Goal: Task Accomplishment & Management: Manage account settings

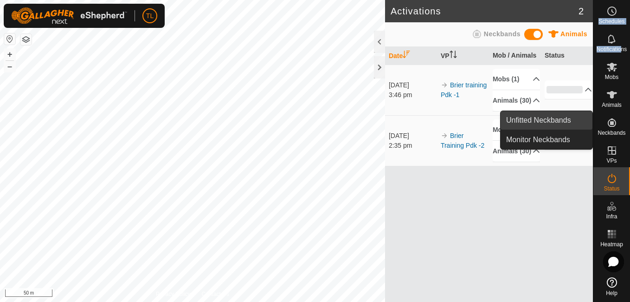
click at [582, 121] on link "Unfitted Neckbands" at bounding box center [547, 120] width 92 height 19
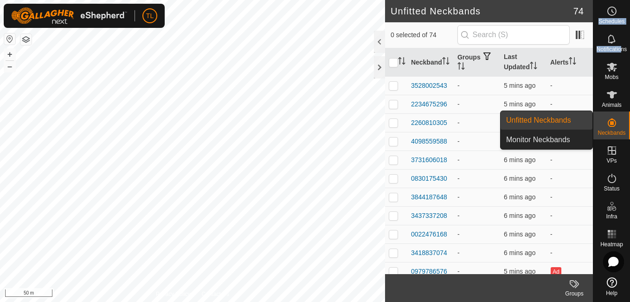
click at [550, 120] on span "Unfitted Neckbands" at bounding box center [538, 120] width 65 height 11
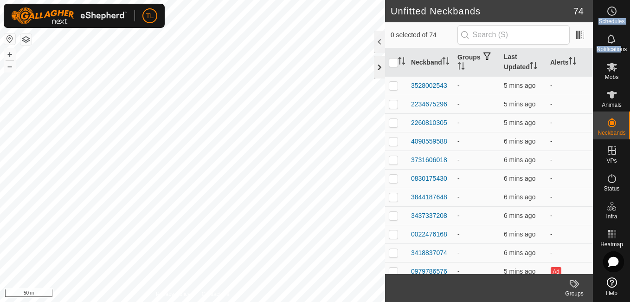
click at [379, 68] on div at bounding box center [379, 67] width 11 height 22
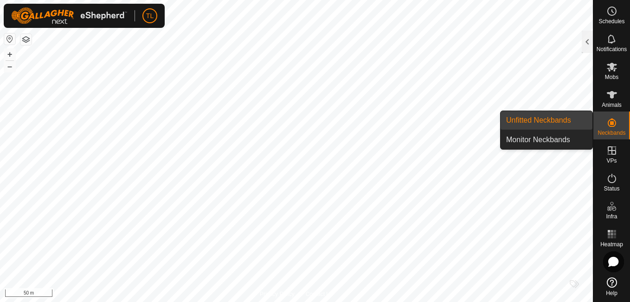
click at [579, 123] on link "Unfitted Neckbands" at bounding box center [547, 120] width 92 height 19
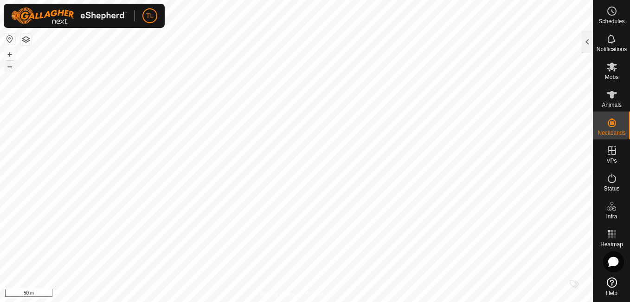
click at [9, 71] on button "–" at bounding box center [9, 66] width 11 height 11
click at [6, 54] on button "+" at bounding box center [9, 54] width 11 height 11
click at [13, 56] on button "+" at bounding box center [9, 54] width 11 height 11
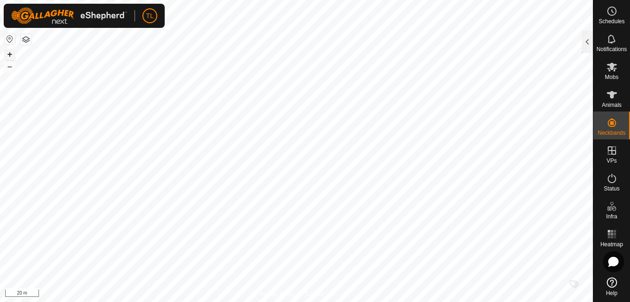
click at [13, 56] on button "+" at bounding box center [9, 54] width 11 height 11
click at [0, 40] on html "TL Schedules Notifications Mobs Animals Neckbands VPs Status Infra Heatmap Help…" at bounding box center [315, 151] width 630 height 302
click at [0, 11] on html "TL Schedules Notifications Mobs Animals Neckbands VPs Status Infra Heatmap Help…" at bounding box center [315, 151] width 630 height 302
click at [297, 0] on html "TL Schedules Notifications Mobs Animals Neckbands VPs Status Infra Heatmap Help…" at bounding box center [315, 151] width 630 height 302
click at [7, 48] on div "+ –" at bounding box center [10, 60] width 12 height 24
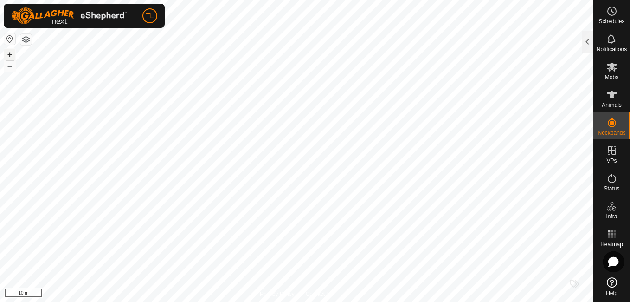
click at [10, 55] on button "+" at bounding box center [9, 54] width 11 height 11
click at [615, 100] on icon at bounding box center [612, 94] width 11 height 11
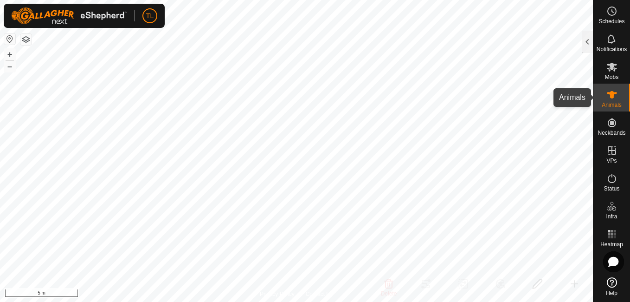
click at [607, 92] on icon at bounding box center [612, 94] width 11 height 11
click at [9, 66] on button "–" at bounding box center [9, 66] width 11 height 11
click at [0, 61] on html "TL Schedules Notifications Mobs Animals Neckbands VPs Status Infra Heatmap Help…" at bounding box center [315, 151] width 630 height 302
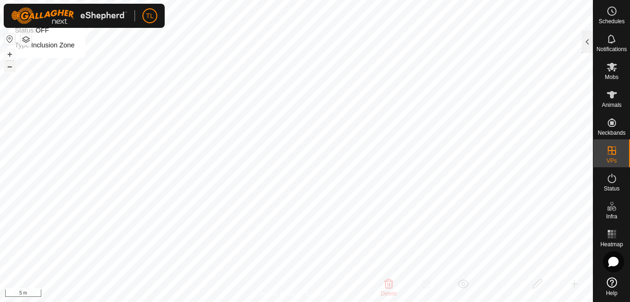
click at [11, 67] on button "–" at bounding box center [9, 66] width 11 height 11
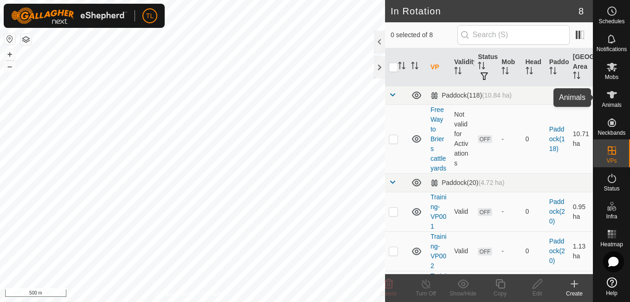
click at [618, 97] on es-animals-svg-icon at bounding box center [612, 94] width 17 height 15
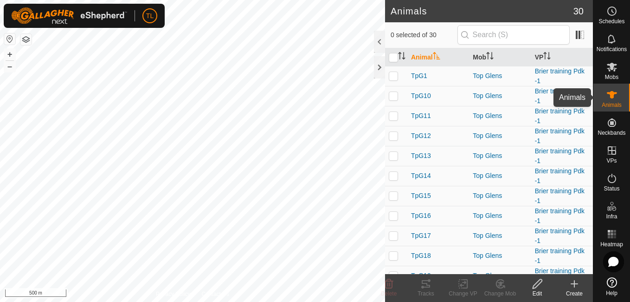
click at [610, 92] on icon at bounding box center [612, 94] width 10 height 7
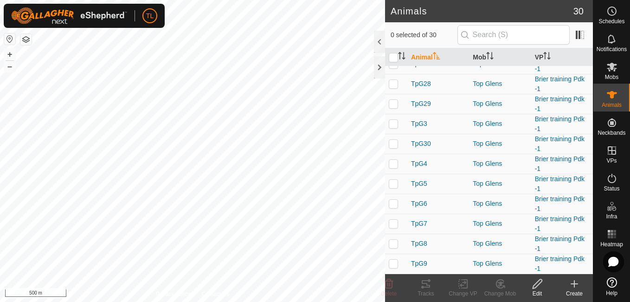
click at [569, 284] on icon at bounding box center [574, 283] width 11 height 11
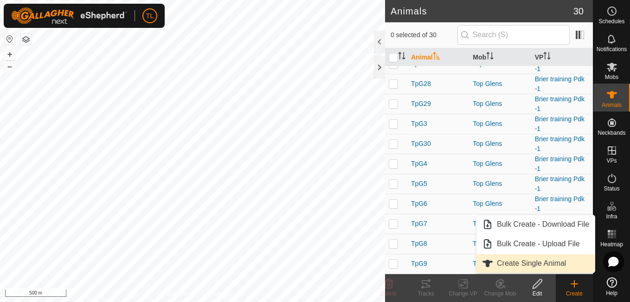
click at [541, 261] on link "Create Single Animal" at bounding box center [536, 263] width 118 height 19
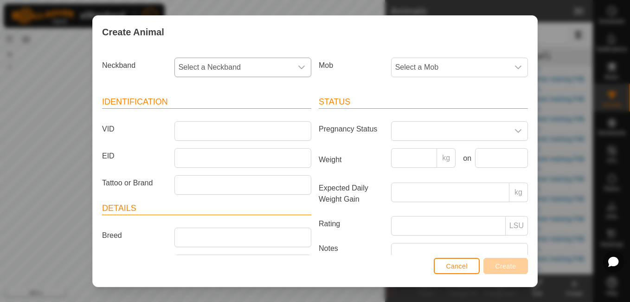
click at [292, 67] on div "dropdown trigger" at bounding box center [301, 67] width 19 height 19
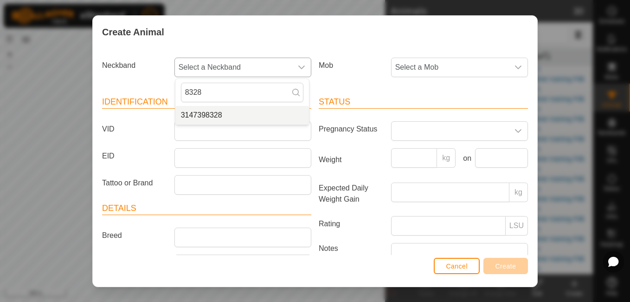
type input "8328"
click at [223, 120] on li "3147398328" at bounding box center [242, 115] width 134 height 19
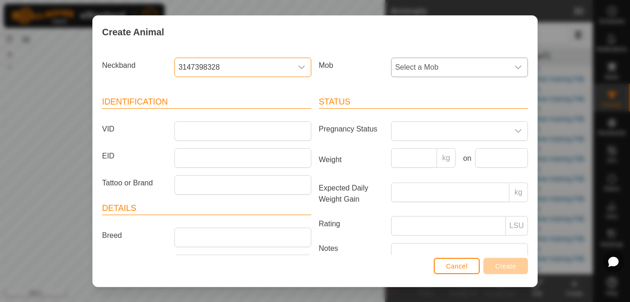
click at [434, 62] on span "Select a Mob" at bounding box center [450, 67] width 117 height 19
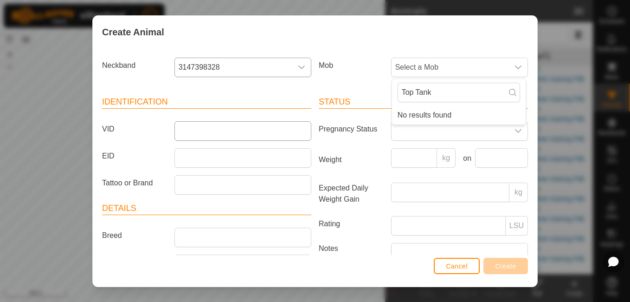
type input "Top Tank"
click at [204, 137] on input "VID" at bounding box center [242, 130] width 137 height 19
click at [455, 70] on span "Select a Mob" at bounding box center [450, 67] width 117 height 19
click at [444, 88] on input "Top Tank" at bounding box center [459, 92] width 123 height 19
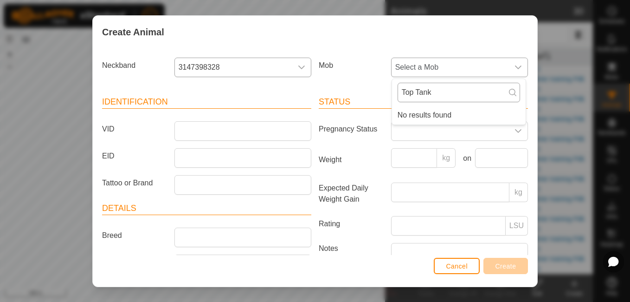
click at [444, 88] on input "Top Tank" at bounding box center [459, 92] width 123 height 19
click at [450, 70] on span "Select a Mob" at bounding box center [450, 67] width 117 height 19
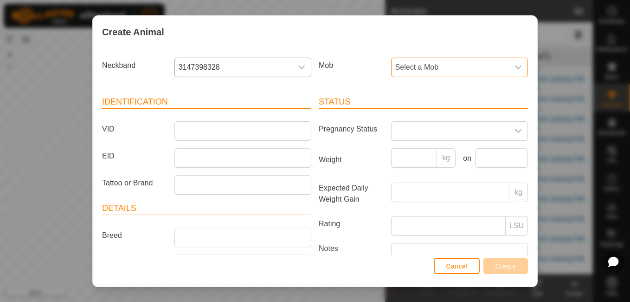
click at [578, 84] on div "Create Animal Neckband 3147398328 Mob Select a Mob Identification VID EID Tatto…" at bounding box center [315, 151] width 630 height 302
click at [456, 265] on span "Cancel" at bounding box center [457, 265] width 22 height 7
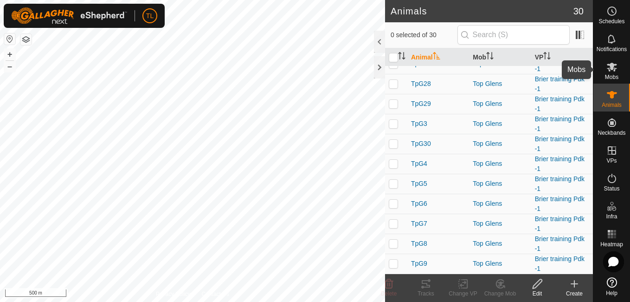
click at [609, 74] on span "Mobs" at bounding box center [611, 77] width 13 height 6
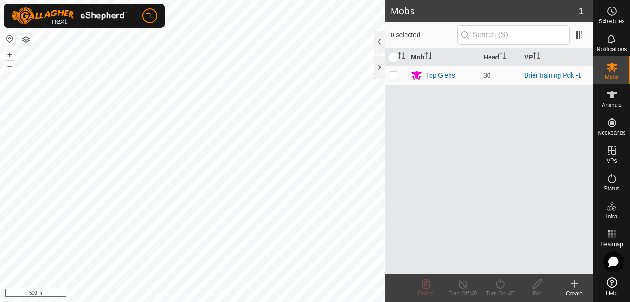
click at [573, 280] on icon at bounding box center [574, 283] width 11 height 11
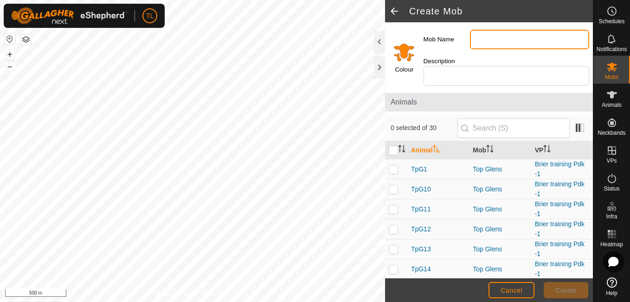
click at [499, 39] on input "Mob Name" at bounding box center [529, 39] width 119 height 19
type input "Top Tank"
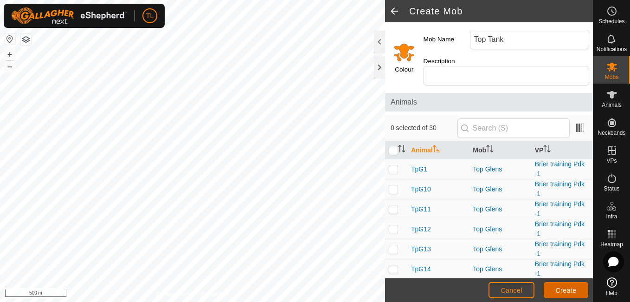
click at [567, 286] on span "Create" at bounding box center [566, 289] width 21 height 7
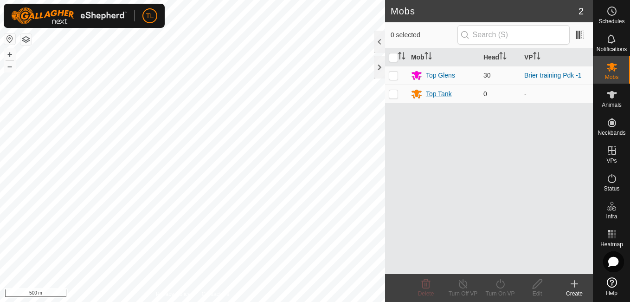
click at [414, 94] on icon at bounding box center [416, 93] width 11 height 11
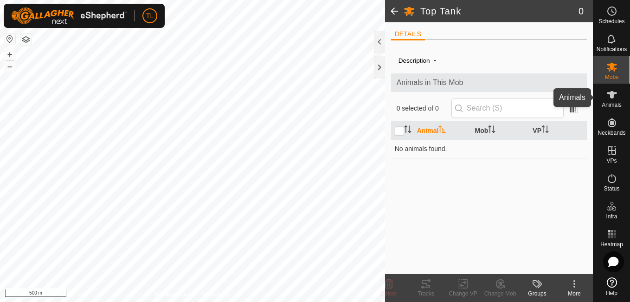
click at [604, 98] on es-animals-svg-icon at bounding box center [612, 94] width 17 height 15
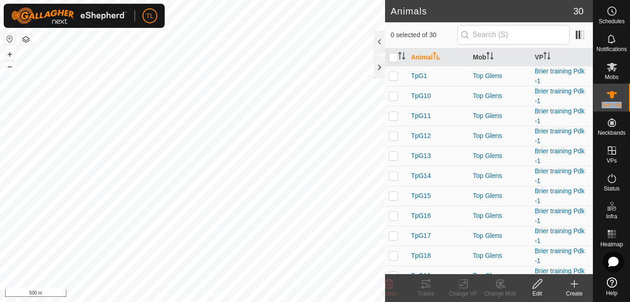
click at [574, 287] on icon at bounding box center [574, 283] width 11 height 11
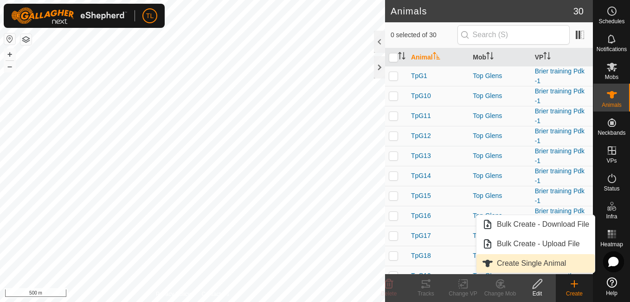
click at [542, 264] on span "Create Single Animal" at bounding box center [531, 263] width 69 height 11
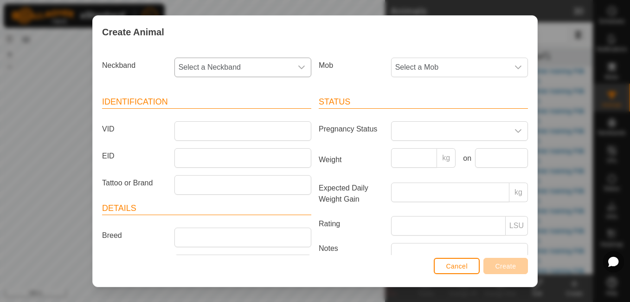
click at [293, 67] on div "dropdown trigger" at bounding box center [301, 67] width 19 height 19
type input "8328"
click at [232, 112] on li "3147398328" at bounding box center [242, 115] width 134 height 19
click at [421, 73] on span "Select a Mob" at bounding box center [450, 67] width 117 height 19
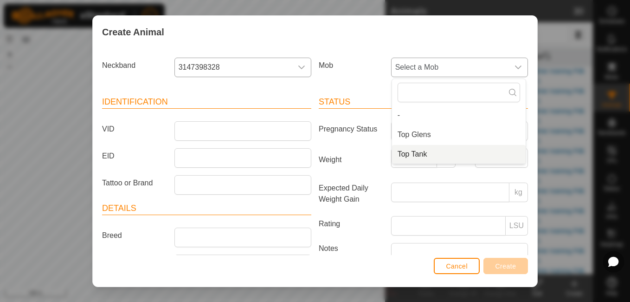
click at [408, 150] on li "Top Tank" at bounding box center [459, 154] width 134 height 19
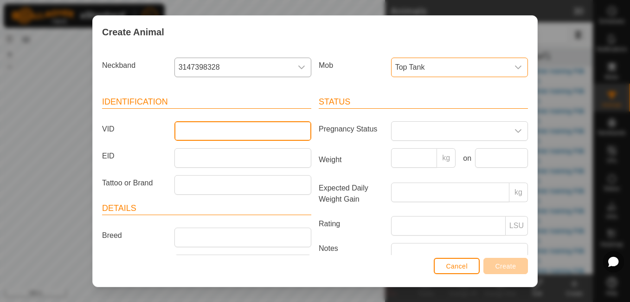
click at [262, 131] on input "VID" at bounding box center [242, 130] width 137 height 19
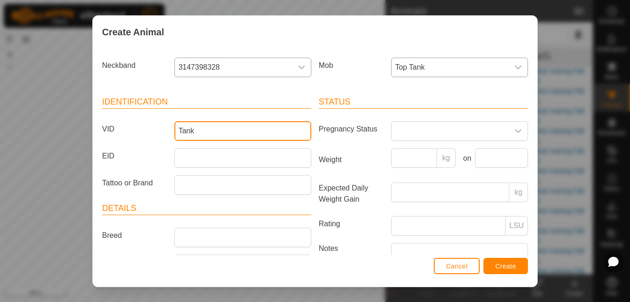
type input "Tank1"
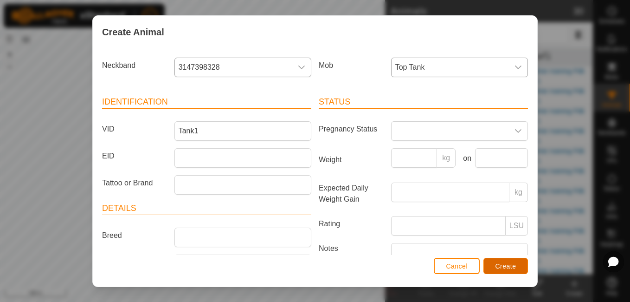
click at [499, 263] on span "Create" at bounding box center [506, 265] width 21 height 7
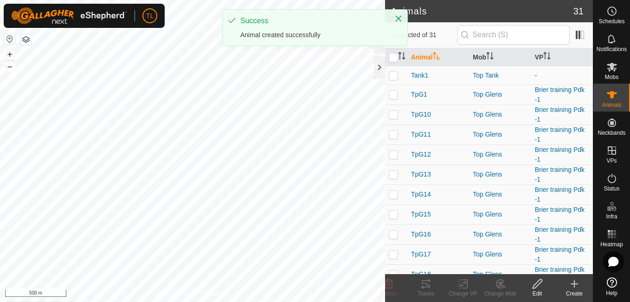
click at [571, 287] on icon at bounding box center [574, 283] width 11 height 11
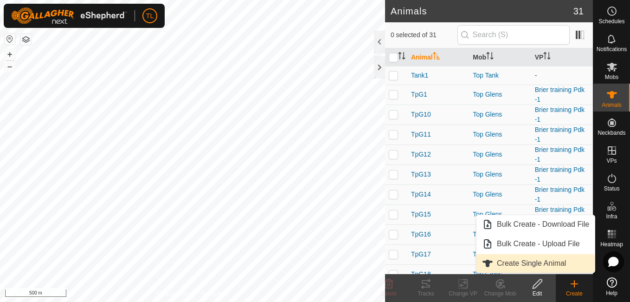
click at [553, 265] on link "Create Single Animal" at bounding box center [536, 263] width 118 height 19
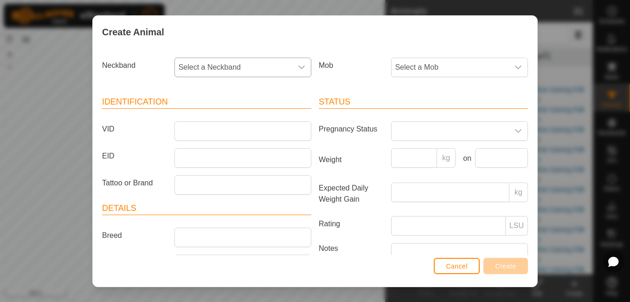
click at [283, 67] on span "Select a Neckband" at bounding box center [233, 67] width 117 height 19
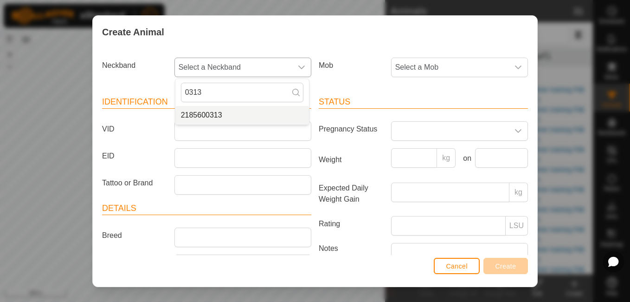
type input "0313"
click at [227, 115] on li "2185600313" at bounding box center [242, 115] width 134 height 19
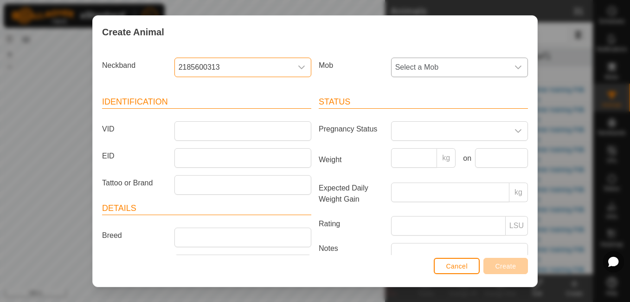
click at [450, 66] on span "Select a Mob" at bounding box center [450, 67] width 117 height 19
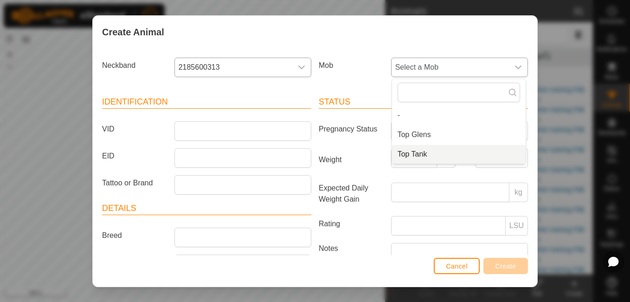
click at [410, 152] on span "Top Tank" at bounding box center [413, 154] width 30 height 11
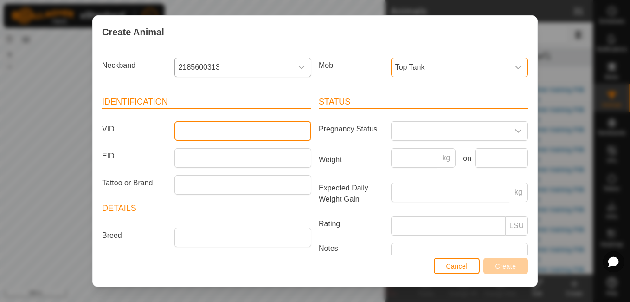
click at [302, 137] on input "VID" at bounding box center [242, 130] width 137 height 19
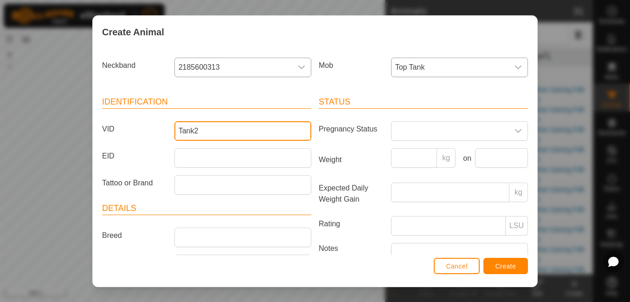
type input "Tank2"
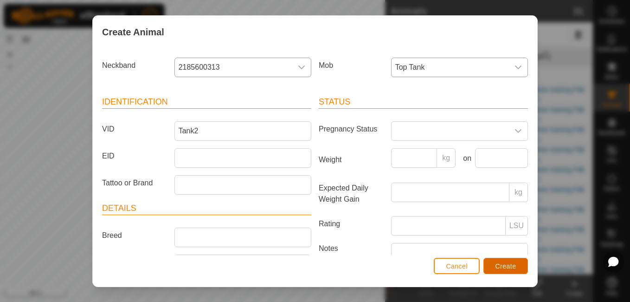
click at [515, 271] on button "Create" at bounding box center [506, 266] width 45 height 16
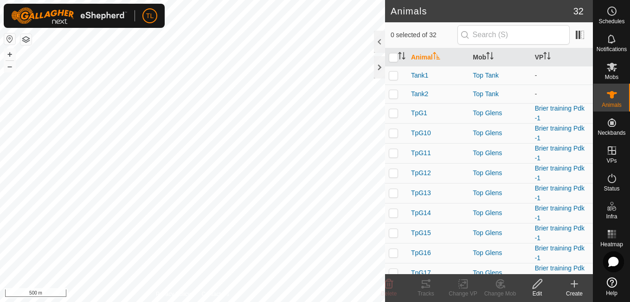
click at [575, 284] on icon at bounding box center [574, 284] width 6 height 0
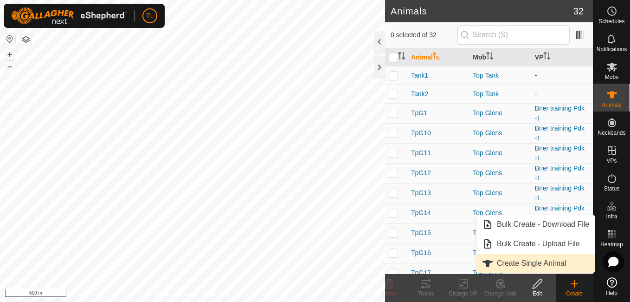
click at [542, 261] on span "Create Single Animal" at bounding box center [531, 263] width 69 height 11
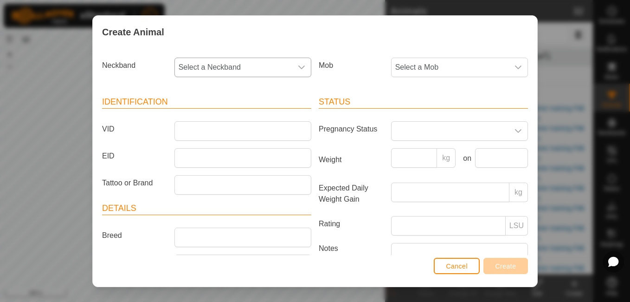
drag, startPoint x: 247, startPoint y: 87, endPoint x: 247, endPoint y: 66, distance: 20.9
click at [247, 67] on section "Neckband Select a Neckband Mob Select a Mob Identification VID EID Tattoo or Br…" at bounding box center [315, 192] width 426 height 276
click at [248, 70] on span "Select a Neckband" at bounding box center [233, 67] width 117 height 19
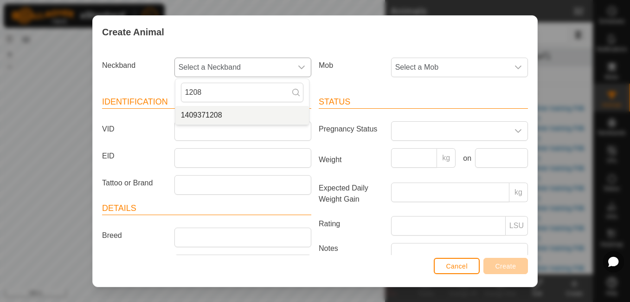
type input "1208"
click at [202, 120] on span "1409371208" at bounding box center [201, 115] width 41 height 11
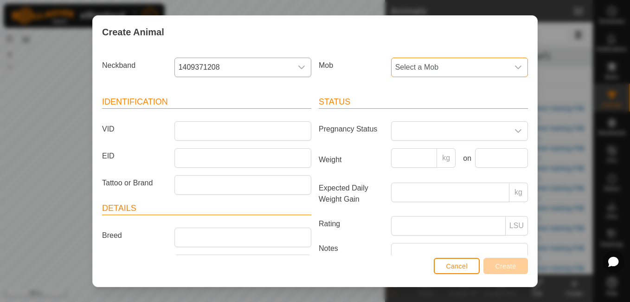
drag, startPoint x: 431, startPoint y: 69, endPoint x: 420, endPoint y: 59, distance: 14.8
click at [420, 59] on span "Select a Mob" at bounding box center [450, 67] width 117 height 19
click at [407, 151] on li "Top Tank" at bounding box center [459, 154] width 134 height 19
click at [275, 142] on article "Identification VID EID Tattoo or Brand" at bounding box center [206, 145] width 209 height 99
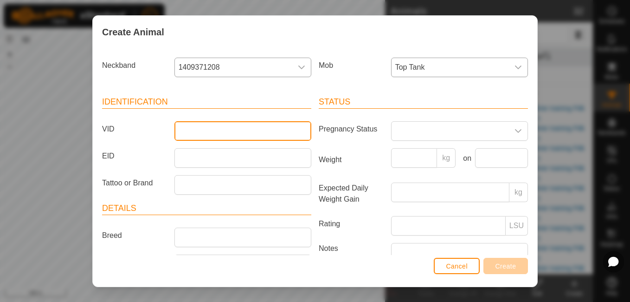
click at [267, 136] on input "VID" at bounding box center [242, 130] width 137 height 19
type input "Tank3"
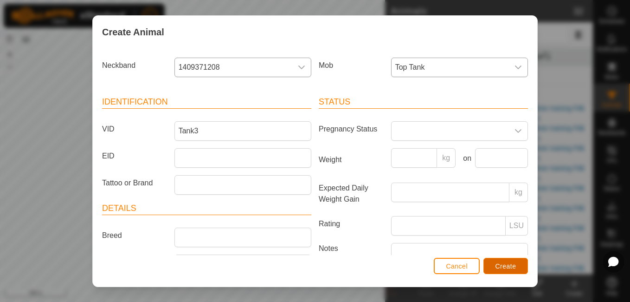
click at [509, 268] on span "Create" at bounding box center [506, 265] width 21 height 7
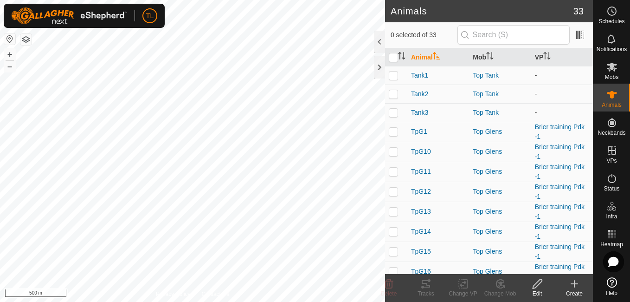
click at [572, 283] on icon at bounding box center [574, 283] width 11 height 11
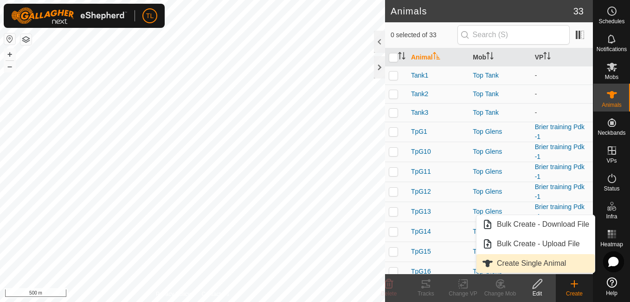
click at [551, 266] on link "Create Single Animal" at bounding box center [536, 263] width 118 height 19
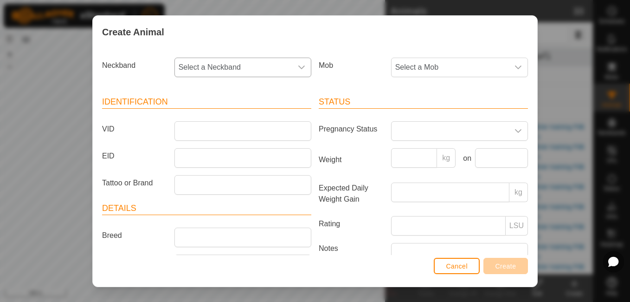
click at [298, 68] on icon "dropdown trigger" at bounding box center [301, 67] width 6 height 4
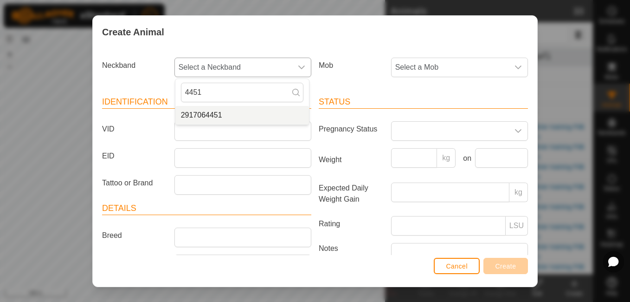
type input "4451"
click at [223, 115] on li "2917064451" at bounding box center [242, 115] width 134 height 19
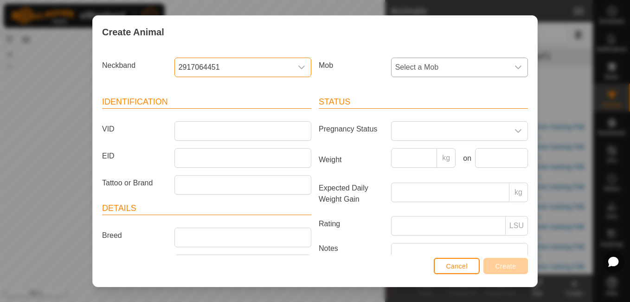
click at [437, 65] on span "Select a Mob" at bounding box center [450, 67] width 117 height 19
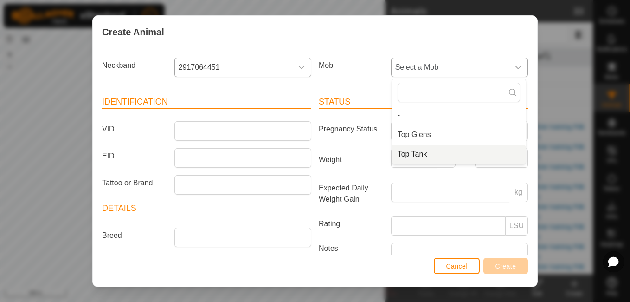
click at [410, 155] on li "Top Tank" at bounding box center [459, 154] width 134 height 19
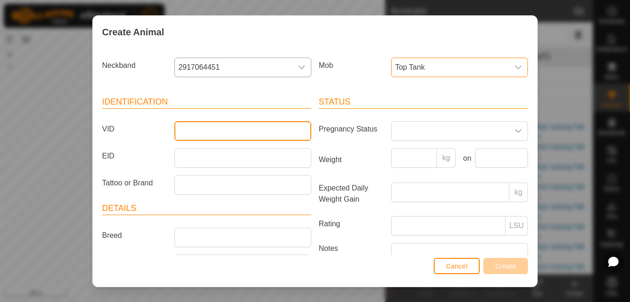
click at [273, 135] on input "VID" at bounding box center [242, 130] width 137 height 19
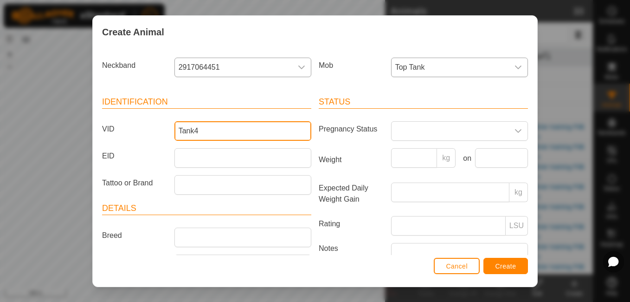
type input "Tank4"
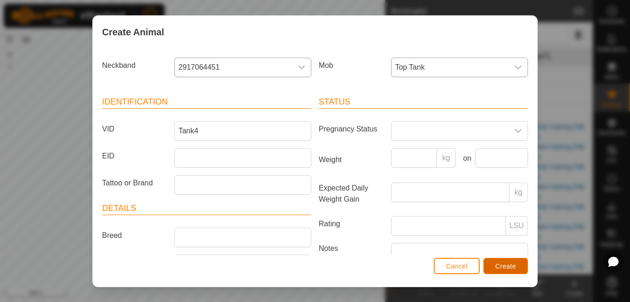
click at [503, 264] on span "Create" at bounding box center [506, 265] width 21 height 7
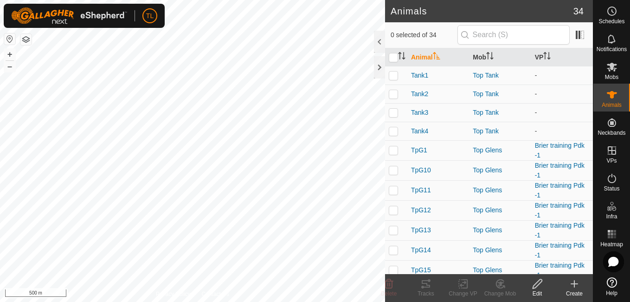
click at [569, 285] on icon at bounding box center [574, 283] width 11 height 11
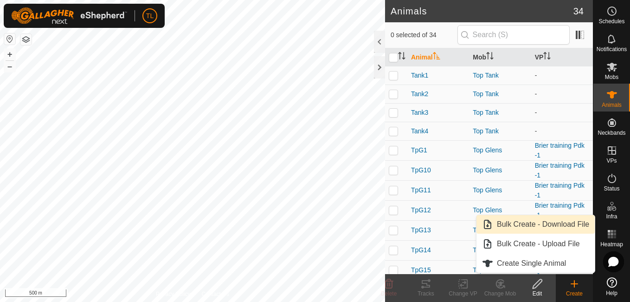
click at [569, 285] on icon at bounding box center [574, 283] width 11 height 11
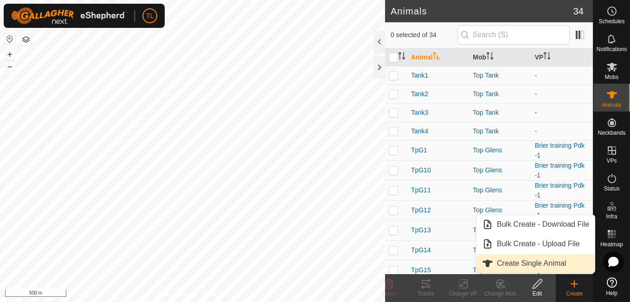
click at [556, 266] on span "Create Single Animal" at bounding box center [531, 263] width 69 height 11
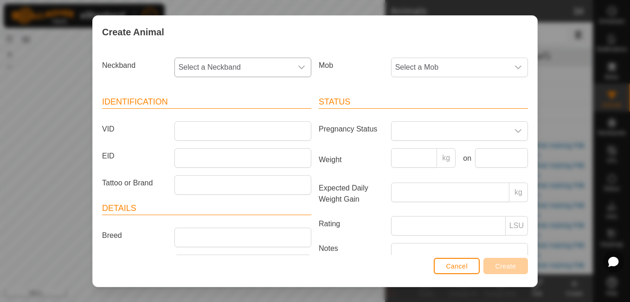
click at [272, 69] on span "Select a Neckband" at bounding box center [233, 67] width 117 height 19
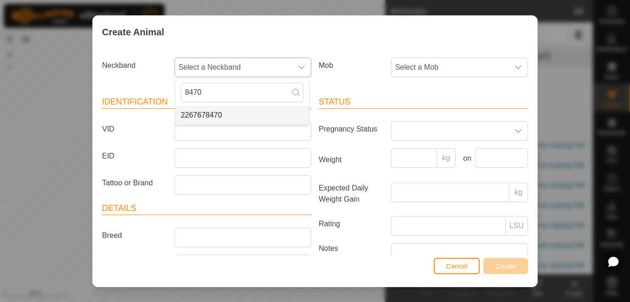
type input "8470"
click at [219, 116] on li "2267678470" at bounding box center [242, 115] width 134 height 19
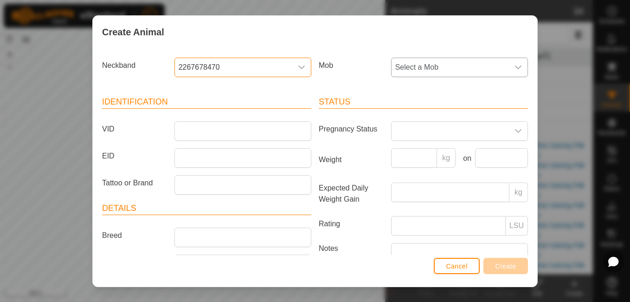
click at [464, 63] on span "Select a Mob" at bounding box center [450, 67] width 117 height 19
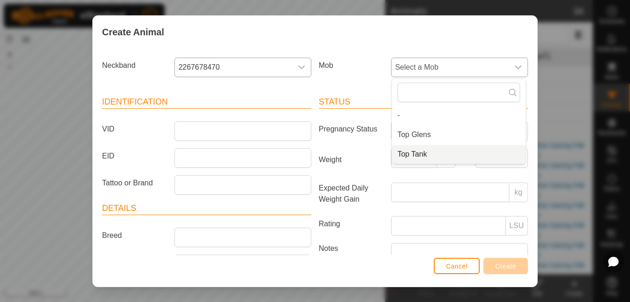
click at [415, 155] on span "Top Tank" at bounding box center [413, 154] width 30 height 11
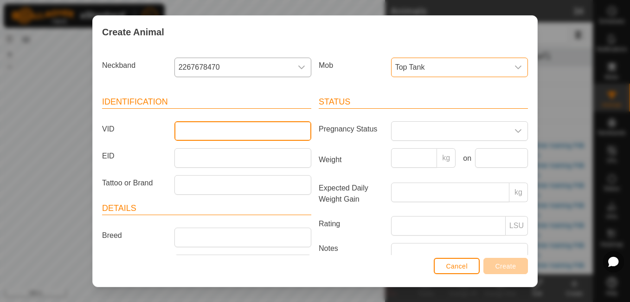
click at [267, 137] on input "VID" at bounding box center [242, 130] width 137 height 19
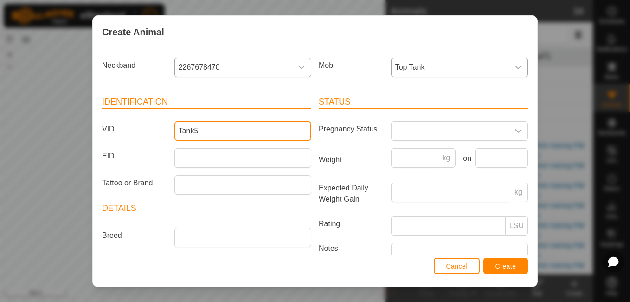
type input "Tank5"
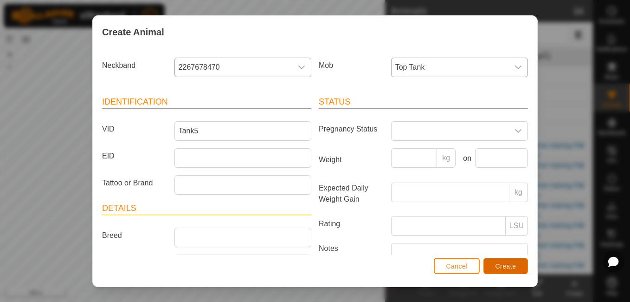
click at [514, 268] on span "Create" at bounding box center [506, 265] width 21 height 7
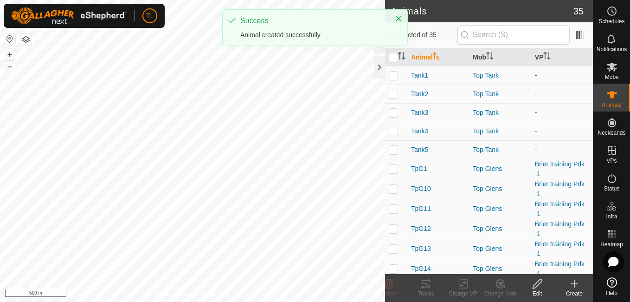
click at [575, 285] on icon at bounding box center [574, 283] width 11 height 11
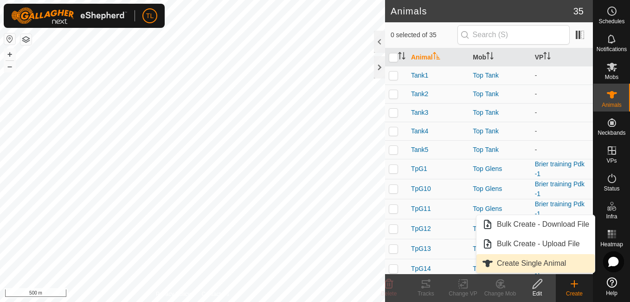
click at [560, 264] on link "Create Single Animal" at bounding box center [536, 263] width 118 height 19
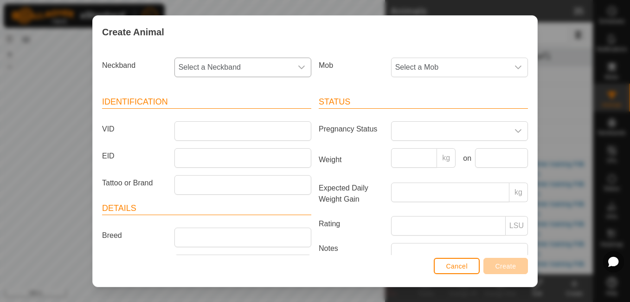
click at [293, 70] on div "dropdown trigger" at bounding box center [301, 67] width 19 height 19
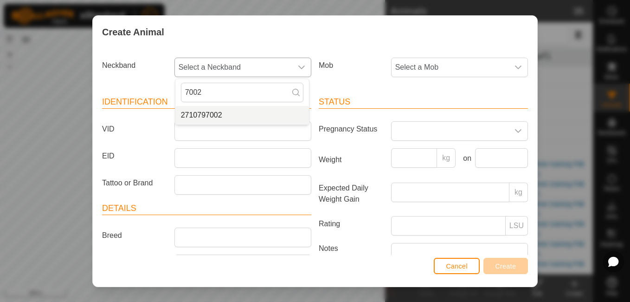
type input "7002"
click at [232, 114] on li "2710797002" at bounding box center [242, 115] width 134 height 19
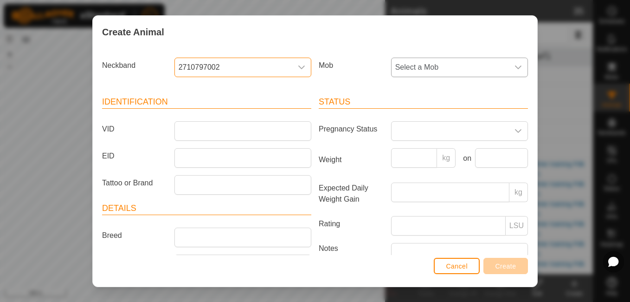
click at [449, 71] on span "Select a Mob" at bounding box center [450, 67] width 117 height 19
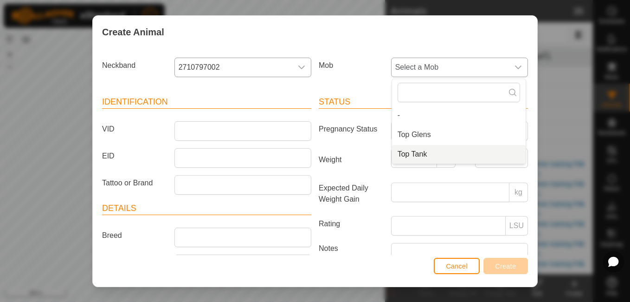
click at [409, 151] on span "Top Tank" at bounding box center [413, 154] width 30 height 11
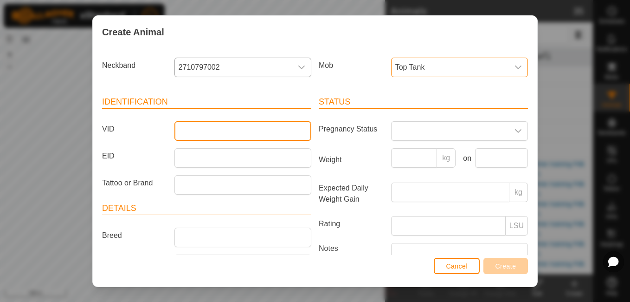
click at [269, 128] on input "VID" at bounding box center [242, 130] width 137 height 19
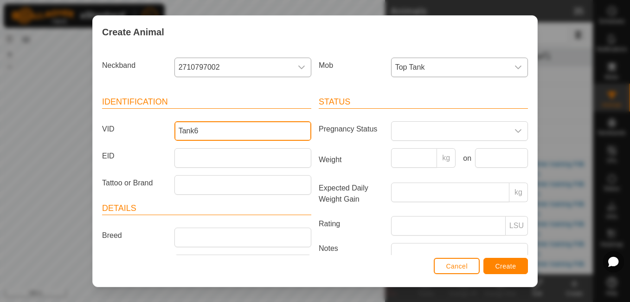
type input "Tank6"
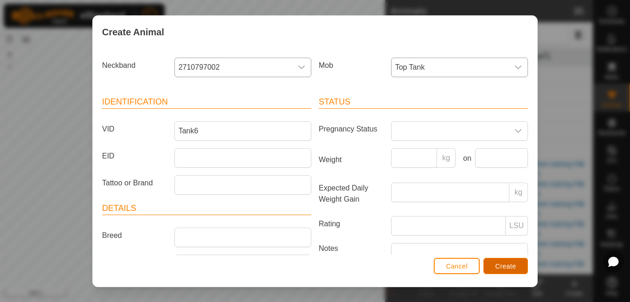
click at [517, 265] on button "Create" at bounding box center [506, 266] width 45 height 16
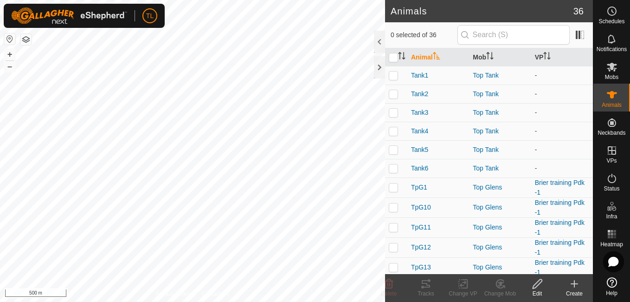
click at [573, 282] on icon at bounding box center [574, 283] width 11 height 11
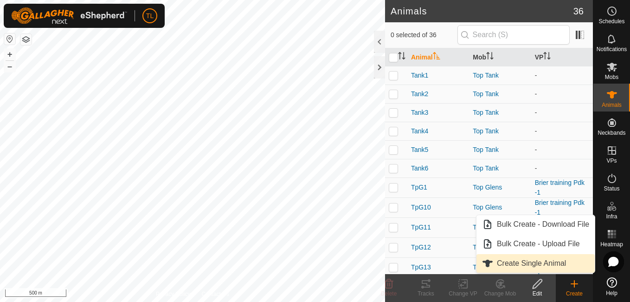
click at [545, 267] on link "Create Single Animal" at bounding box center [536, 263] width 118 height 19
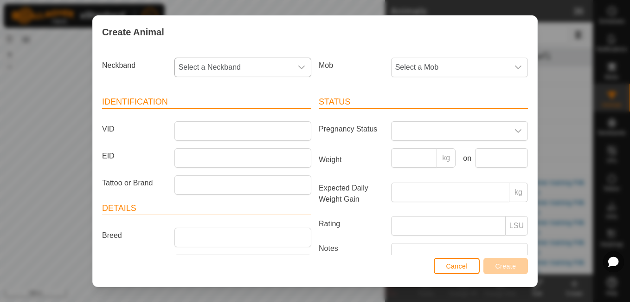
click at [301, 60] on div "dropdown trigger" at bounding box center [301, 67] width 19 height 19
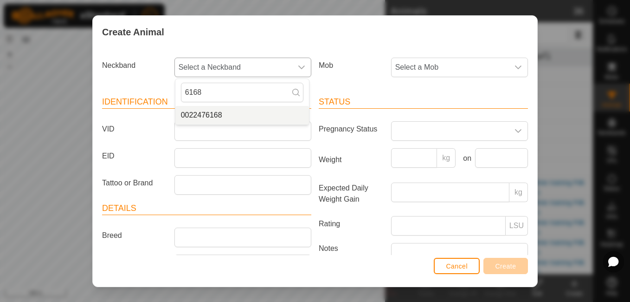
type input "6168"
click at [229, 110] on li "0022476168" at bounding box center [242, 115] width 134 height 19
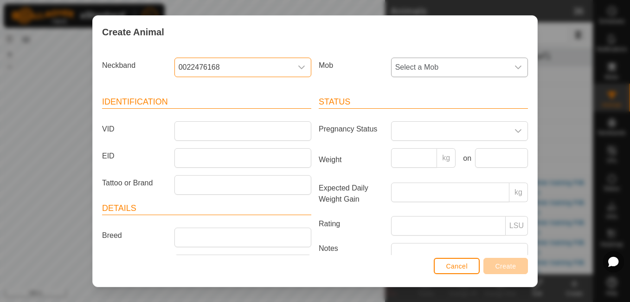
click at [470, 68] on span "Select a Mob" at bounding box center [450, 67] width 117 height 19
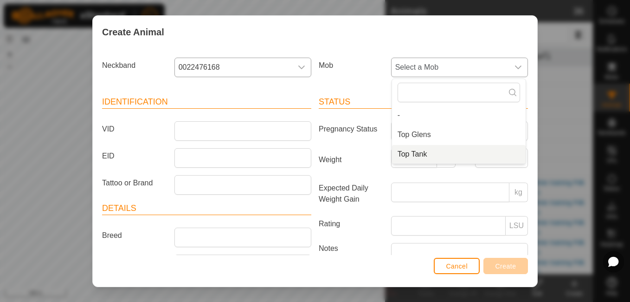
click at [410, 151] on li "Top Tank" at bounding box center [459, 154] width 134 height 19
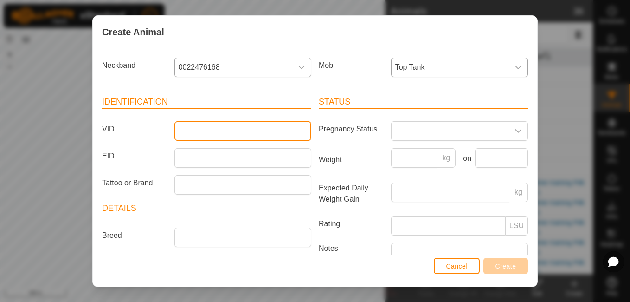
click at [262, 137] on input "VID" at bounding box center [242, 130] width 137 height 19
type input "Tank7"
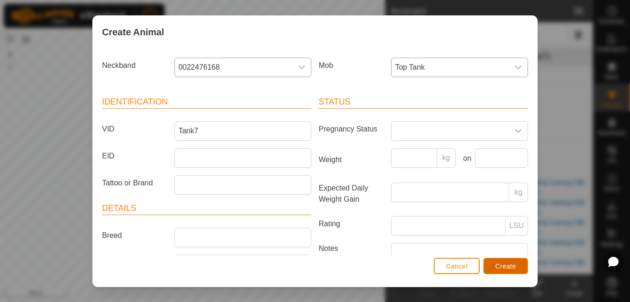
click at [511, 263] on span "Create" at bounding box center [506, 265] width 21 height 7
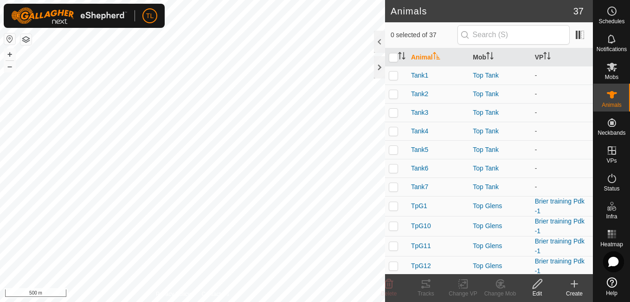
click at [573, 284] on icon at bounding box center [574, 284] width 6 height 0
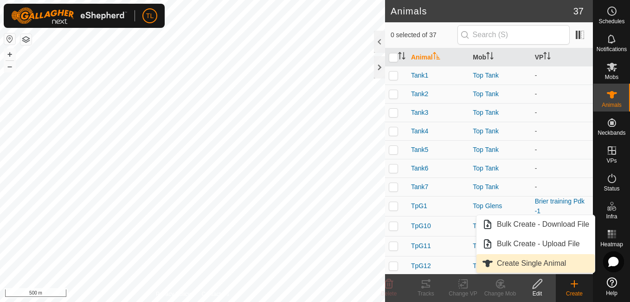
click at [550, 260] on link "Create Single Animal" at bounding box center [536, 263] width 118 height 19
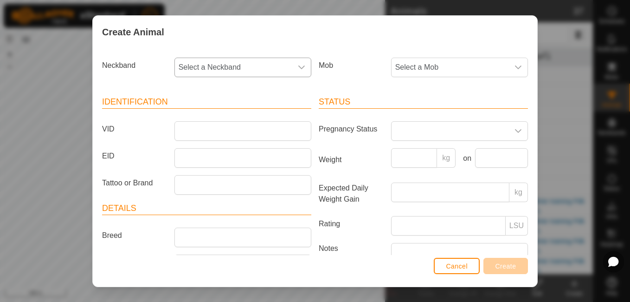
click at [303, 58] on div "dropdown trigger" at bounding box center [301, 67] width 19 height 19
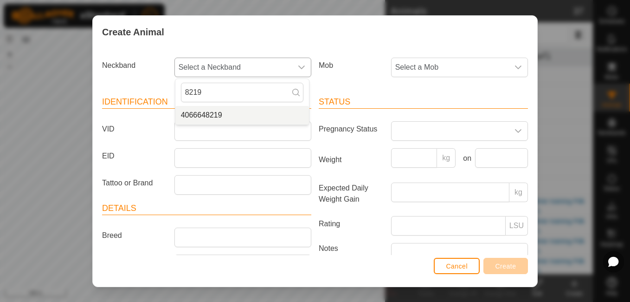
type input "8219"
click at [213, 116] on span "4066648219" at bounding box center [201, 115] width 41 height 11
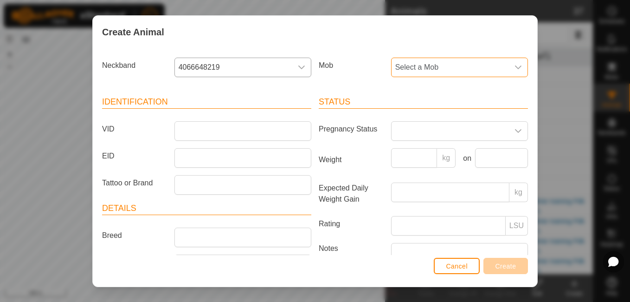
drag, startPoint x: 428, startPoint y: 66, endPoint x: 403, endPoint y: 70, distance: 25.9
click at [403, 70] on span "Select a Mob" at bounding box center [450, 67] width 117 height 19
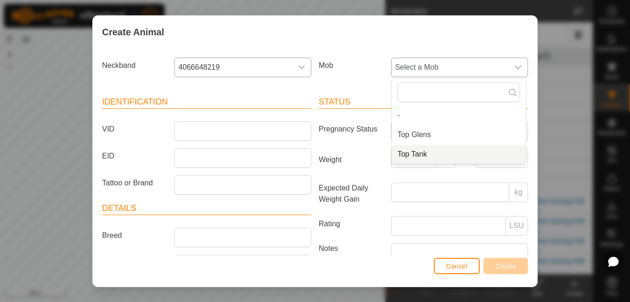
click at [405, 149] on span "Top Tank" at bounding box center [413, 154] width 30 height 11
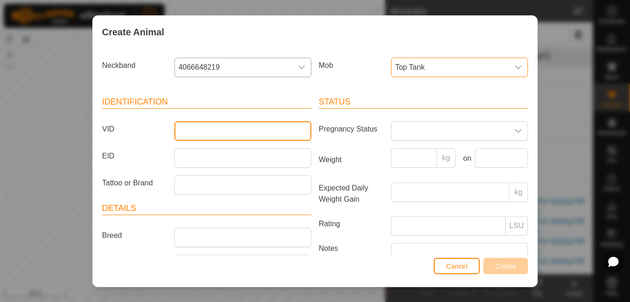
click at [277, 136] on input "VID" at bounding box center [242, 130] width 137 height 19
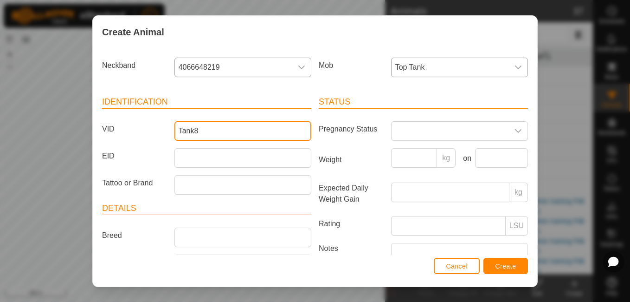
type input "Tank8"
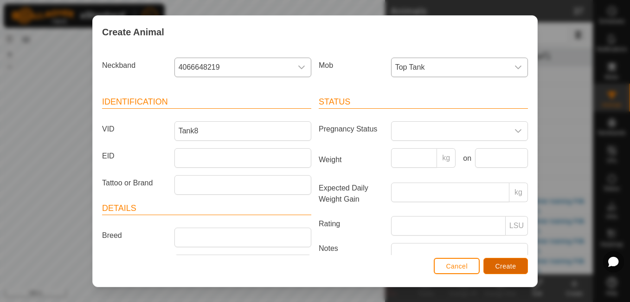
click at [498, 263] on span "Create" at bounding box center [506, 265] width 21 height 7
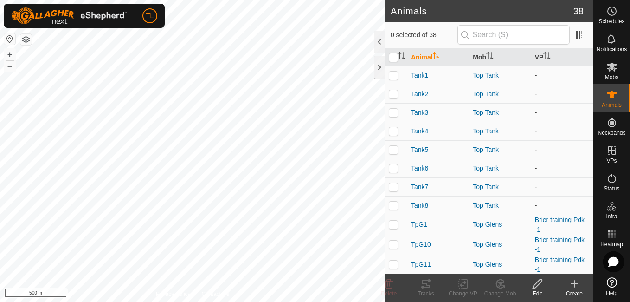
click at [575, 286] on icon at bounding box center [575, 283] width 0 height 6
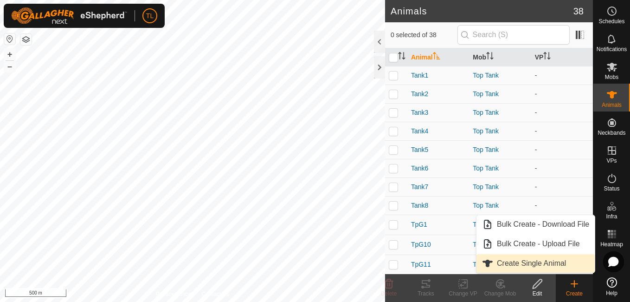
drag, startPoint x: 542, startPoint y: 255, endPoint x: 541, endPoint y: 260, distance: 5.6
click at [541, 260] on link "Create Single Animal" at bounding box center [536, 263] width 118 height 19
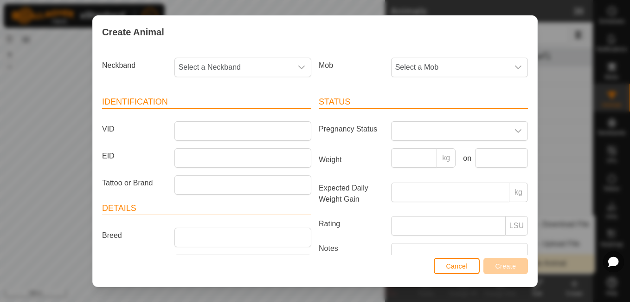
click at [541, 261] on div "Create Animal Neckband Select a Neckband Mob Select a Mob Identification VID EI…" at bounding box center [315, 151] width 630 height 302
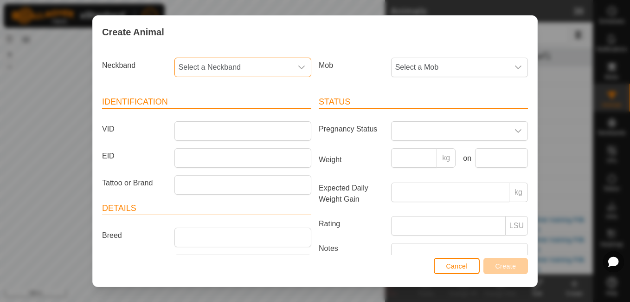
click at [281, 71] on span "Select a Neckband" at bounding box center [233, 67] width 117 height 19
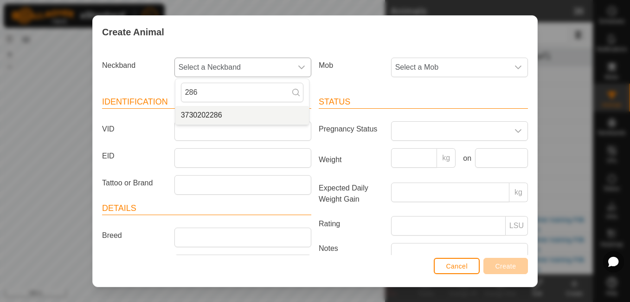
type input "286"
click at [232, 112] on li "3730202286" at bounding box center [242, 115] width 134 height 19
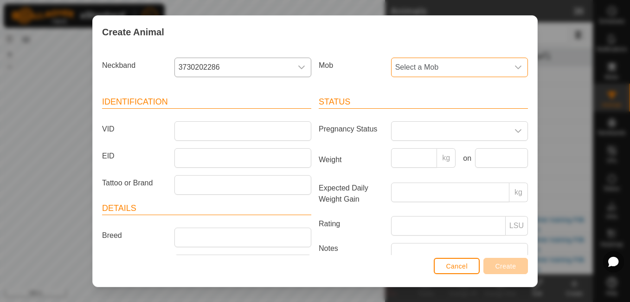
click at [416, 71] on span "Select a Mob" at bounding box center [450, 67] width 117 height 19
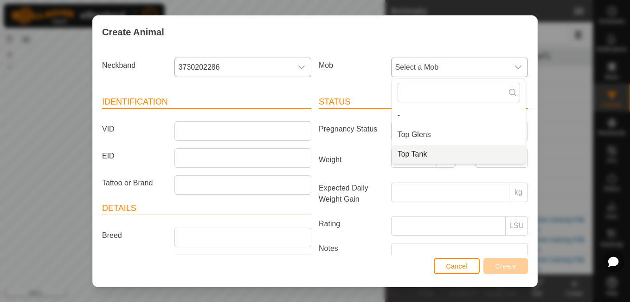
click at [409, 148] on li "Top Tank" at bounding box center [459, 154] width 134 height 19
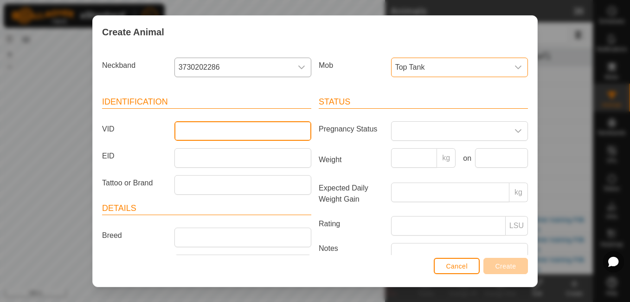
click at [293, 135] on input "VID" at bounding box center [242, 130] width 137 height 19
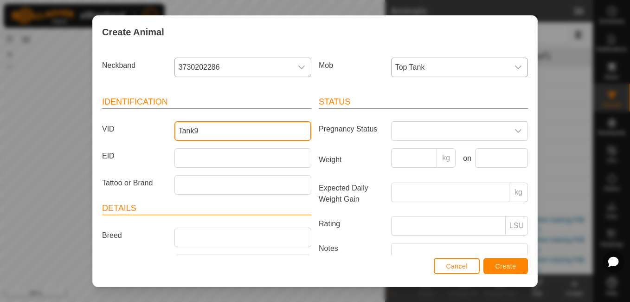
type input "Tank9"
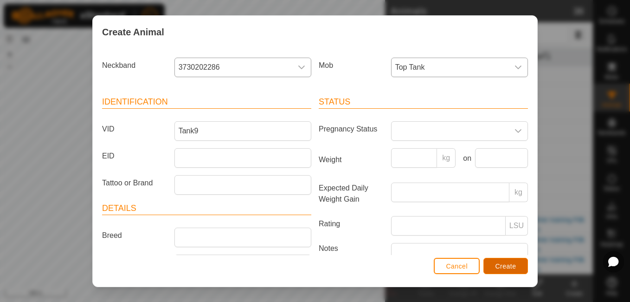
click at [510, 265] on span "Create" at bounding box center [506, 265] width 21 height 7
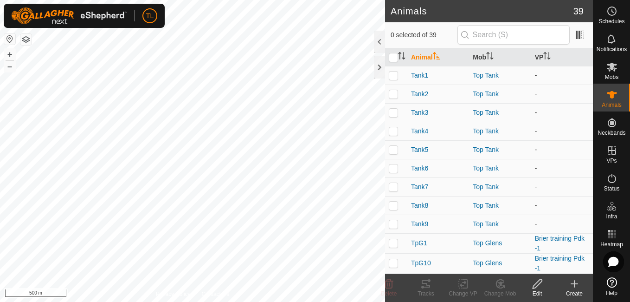
click at [569, 285] on icon at bounding box center [574, 283] width 11 height 11
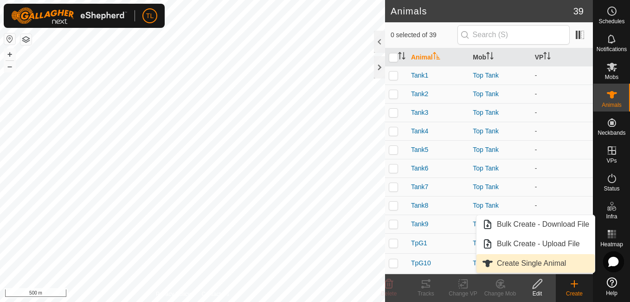
click at [533, 263] on link "Create Single Animal" at bounding box center [536, 263] width 118 height 19
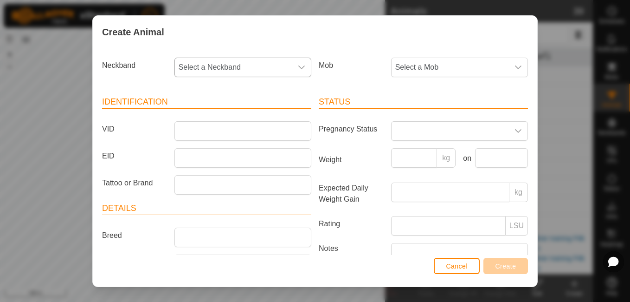
click at [294, 61] on div "dropdown trigger" at bounding box center [301, 67] width 19 height 19
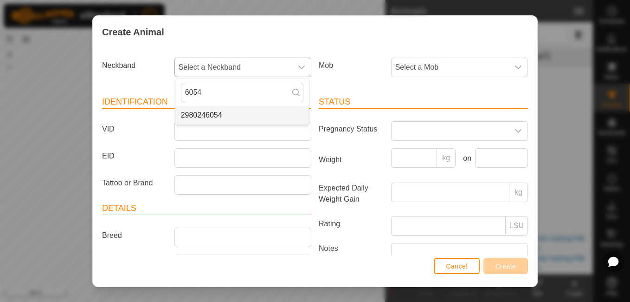
type input "6054"
click at [231, 117] on li "2980246054" at bounding box center [242, 115] width 134 height 19
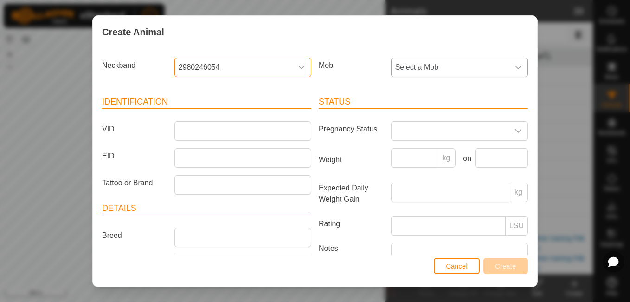
click at [472, 62] on span "Select a Mob" at bounding box center [450, 67] width 117 height 19
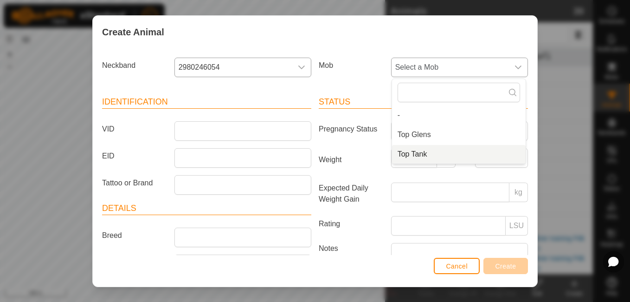
click at [409, 158] on span "Top Tank" at bounding box center [413, 154] width 30 height 11
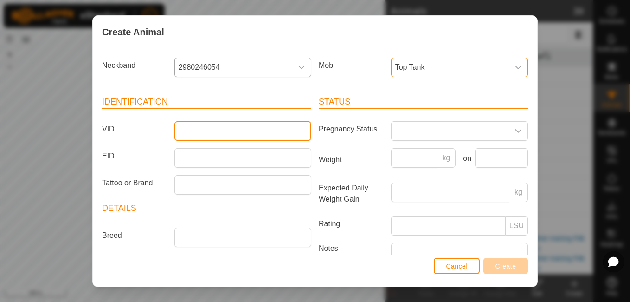
click at [288, 132] on input "VID" at bounding box center [242, 130] width 137 height 19
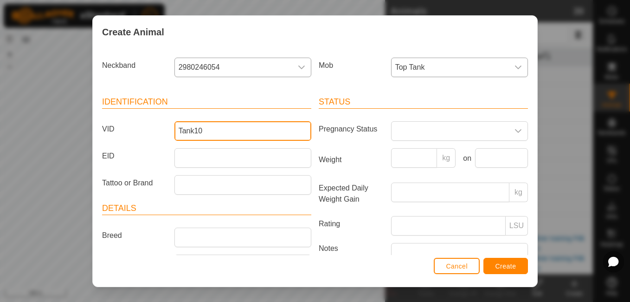
type input "Tank10"
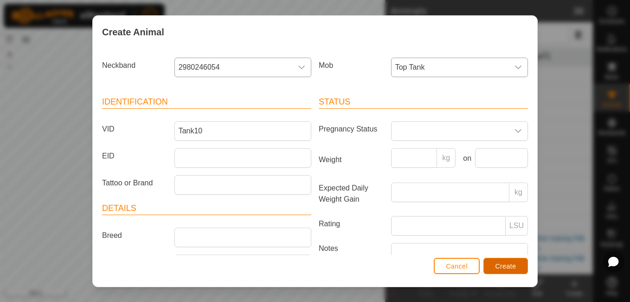
click at [505, 262] on span "Create" at bounding box center [506, 265] width 21 height 7
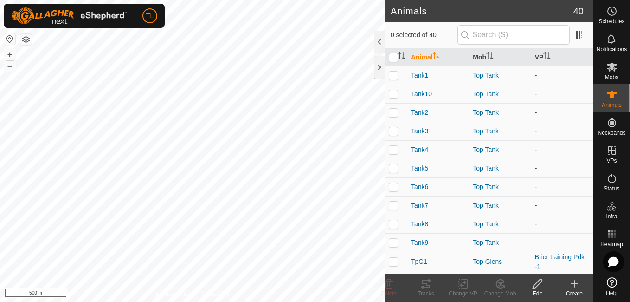
click at [576, 284] on icon at bounding box center [574, 283] width 11 height 11
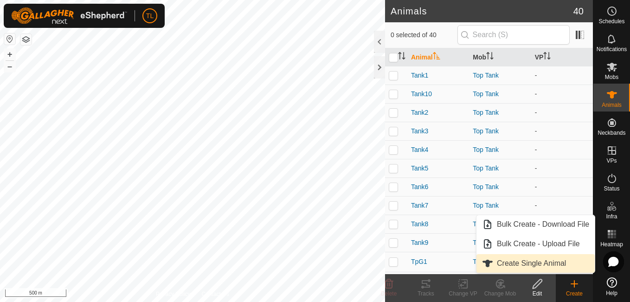
click at [554, 265] on link "Create Single Animal" at bounding box center [536, 263] width 118 height 19
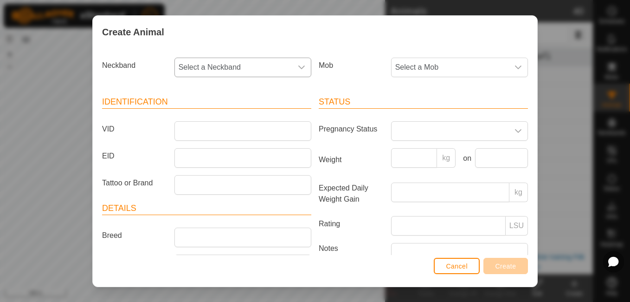
click at [271, 61] on span "Select a Neckband" at bounding box center [233, 67] width 117 height 19
type input "7648"
click at [228, 117] on li "3844187648" at bounding box center [242, 115] width 134 height 19
click at [443, 67] on span "Select a Mob" at bounding box center [450, 67] width 117 height 19
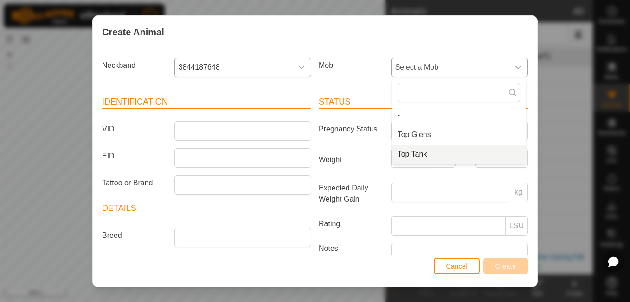
click at [407, 157] on li "Top Tank" at bounding box center [459, 154] width 134 height 19
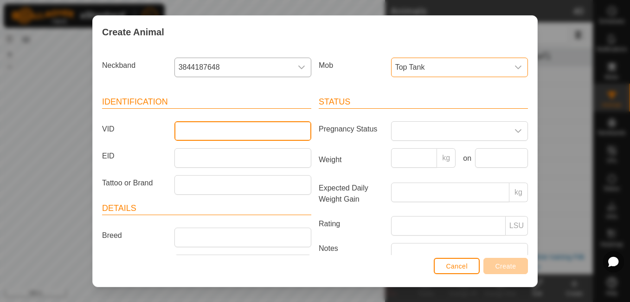
click at [271, 136] on input "VID" at bounding box center [242, 130] width 137 height 19
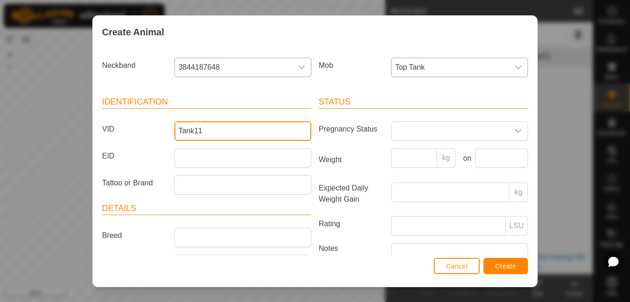
type input "Tank11"
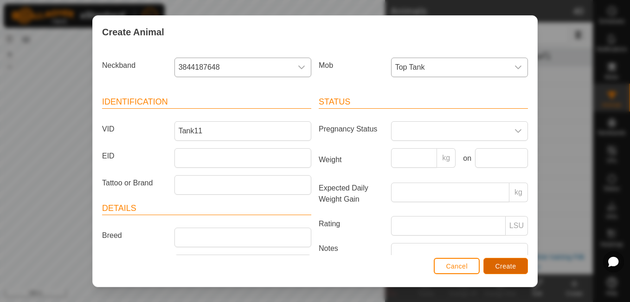
click at [507, 261] on button "Create" at bounding box center [506, 266] width 45 height 16
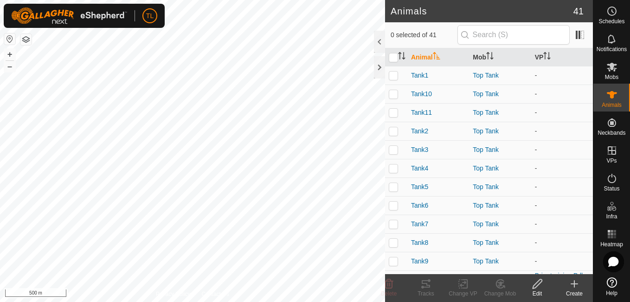
click at [573, 285] on icon at bounding box center [574, 283] width 11 height 11
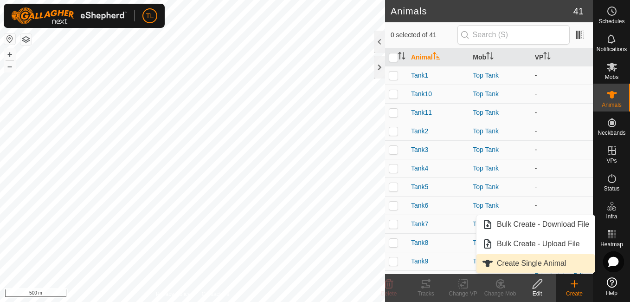
click at [544, 261] on link "Create Single Animal" at bounding box center [536, 263] width 118 height 19
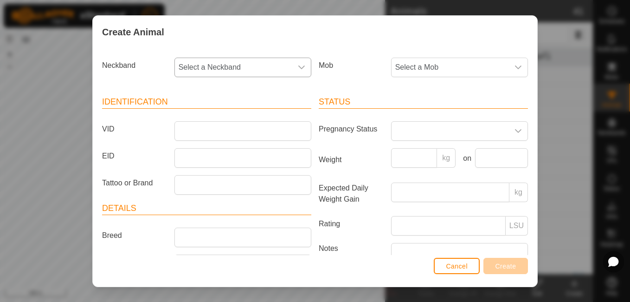
click at [293, 74] on div "dropdown trigger" at bounding box center [301, 67] width 19 height 19
type input "7"
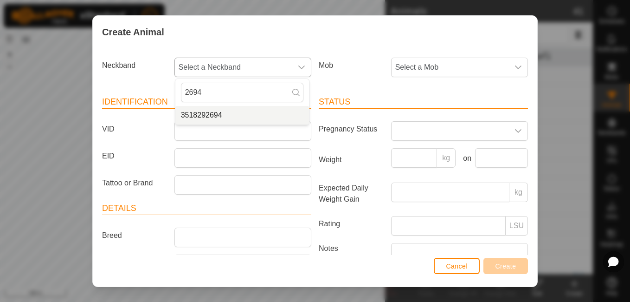
type input "2694"
click at [233, 110] on li "3518292694" at bounding box center [242, 115] width 134 height 19
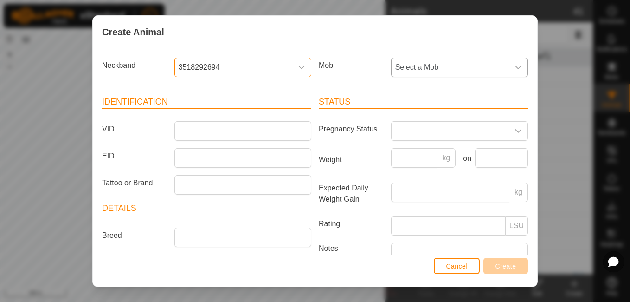
click at [407, 71] on span "Select a Mob" at bounding box center [450, 67] width 117 height 19
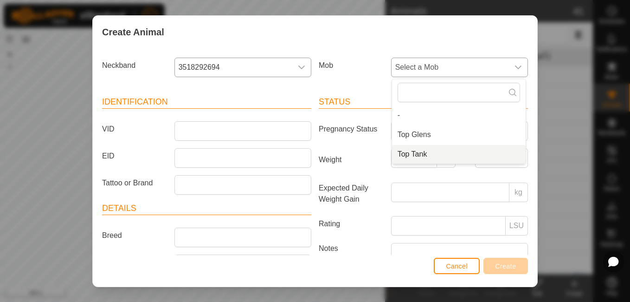
click at [409, 153] on span "Top Tank" at bounding box center [413, 154] width 30 height 11
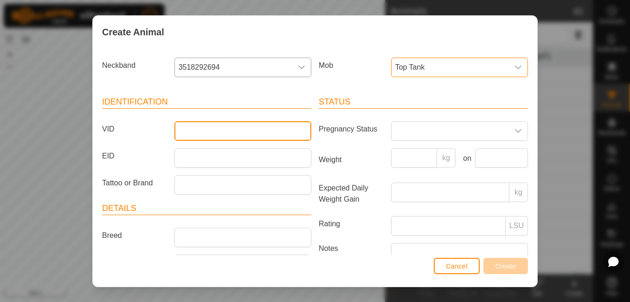
click at [249, 135] on input "VID" at bounding box center [242, 130] width 137 height 19
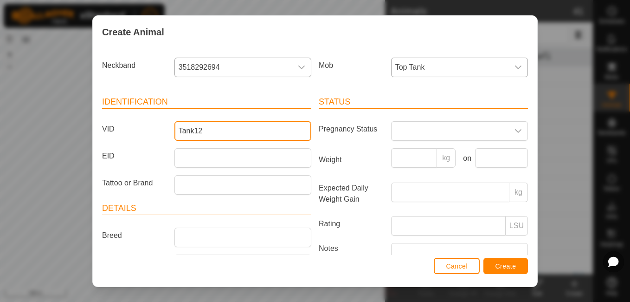
type input "Tank12"
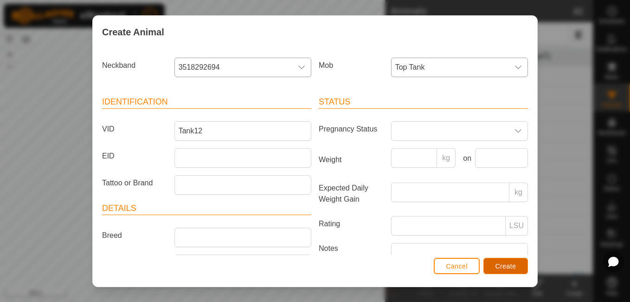
click at [498, 263] on span "Create" at bounding box center [506, 265] width 21 height 7
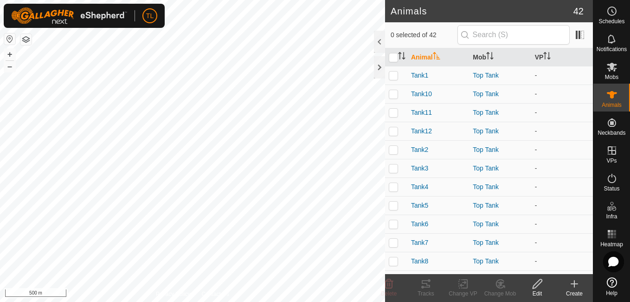
click at [575, 287] on icon at bounding box center [575, 283] width 0 height 6
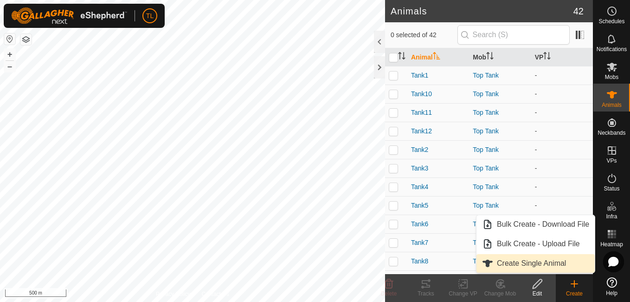
click at [552, 260] on span "Create Single Animal" at bounding box center [531, 263] width 69 height 11
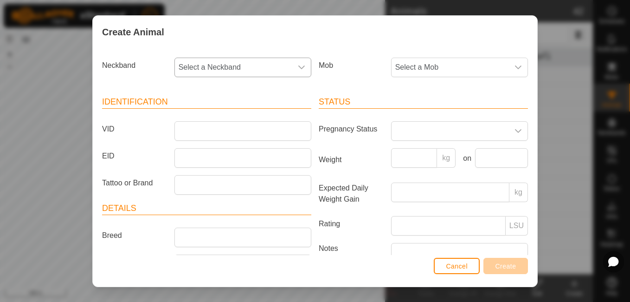
click at [292, 61] on div "dropdown trigger" at bounding box center [301, 67] width 19 height 19
type input "6"
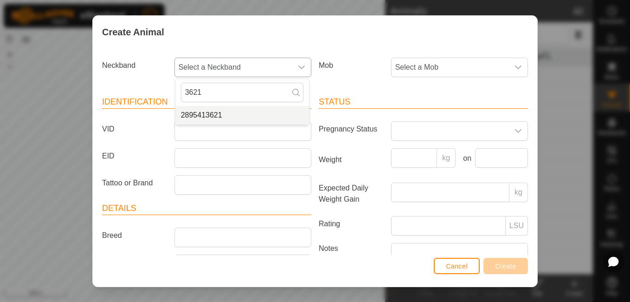
type input "3621"
click at [218, 115] on span "2895413621" at bounding box center [201, 115] width 41 height 11
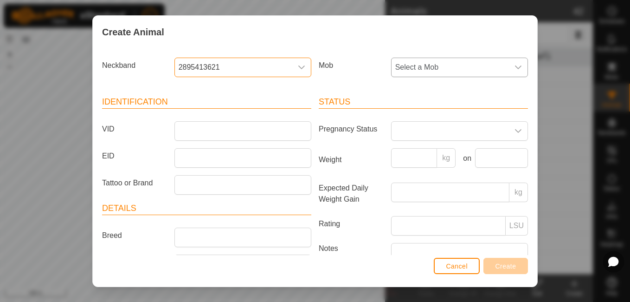
click at [469, 63] on span "Select a Mob" at bounding box center [450, 67] width 117 height 19
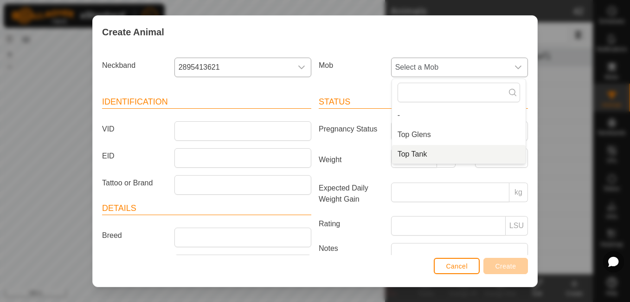
click at [408, 162] on li "Top Tank" at bounding box center [459, 154] width 134 height 19
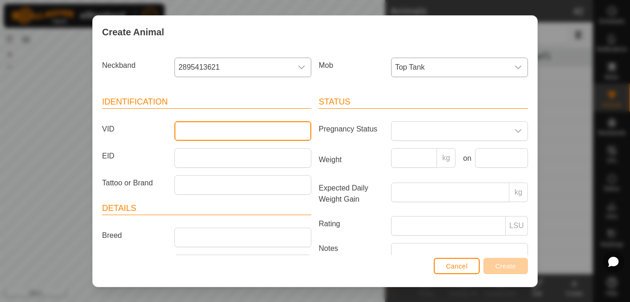
click at [284, 134] on input "VID" at bounding box center [242, 130] width 137 height 19
type input "Tank13"
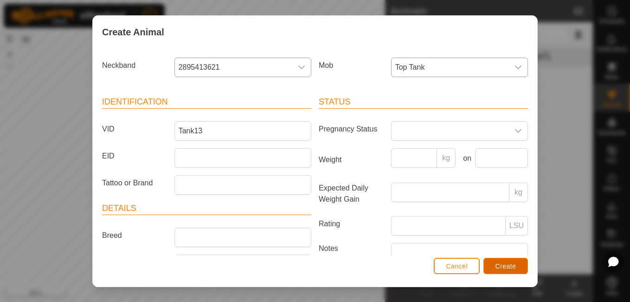
click at [505, 261] on button "Create" at bounding box center [506, 266] width 45 height 16
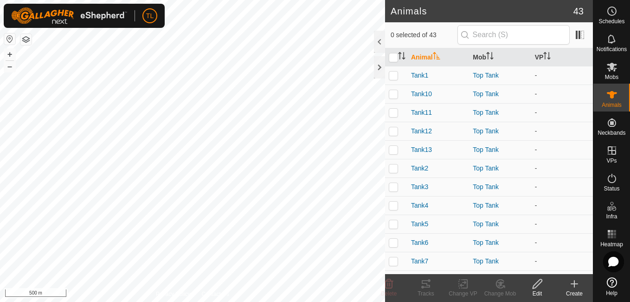
click at [573, 281] on icon at bounding box center [574, 283] width 11 height 11
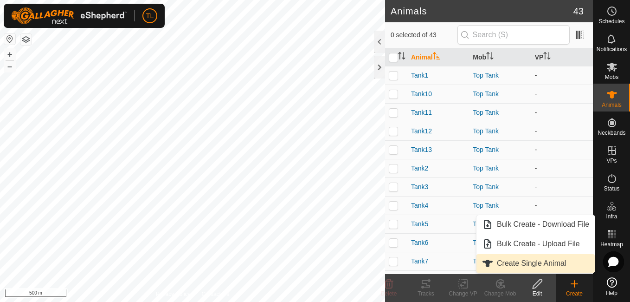
click at [549, 258] on link "Create Single Animal" at bounding box center [536, 263] width 118 height 19
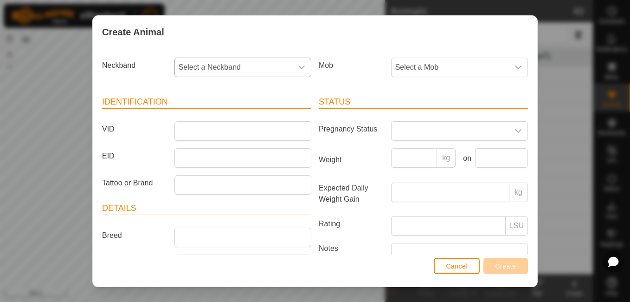
click at [293, 70] on div "dropdown trigger" at bounding box center [301, 67] width 19 height 19
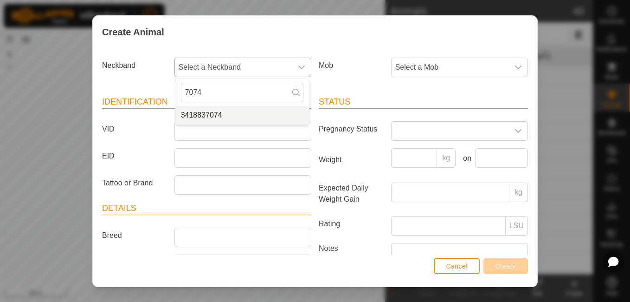
type input "7074"
click at [216, 116] on li "3418837074" at bounding box center [242, 115] width 134 height 19
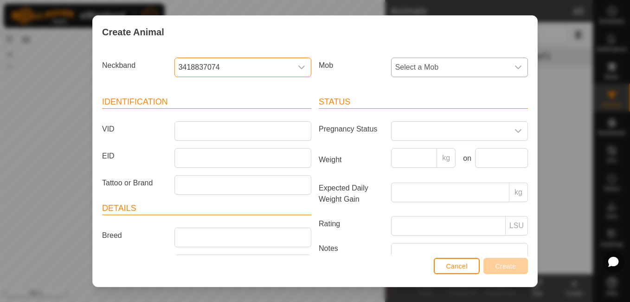
click at [428, 65] on span "Select a Mob" at bounding box center [450, 67] width 117 height 19
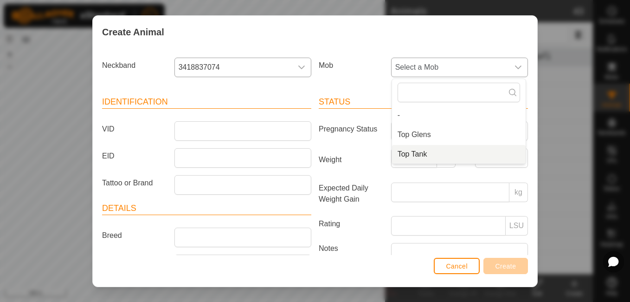
click at [410, 156] on li "Top Tank" at bounding box center [459, 154] width 134 height 19
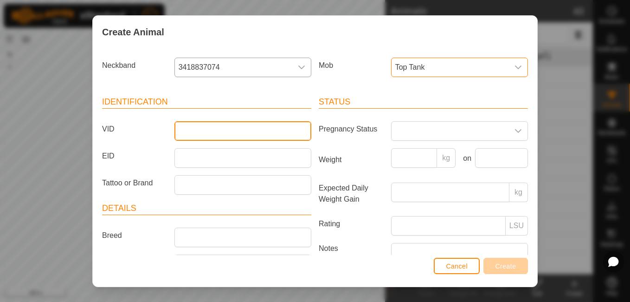
click at [298, 136] on input "VID" at bounding box center [242, 130] width 137 height 19
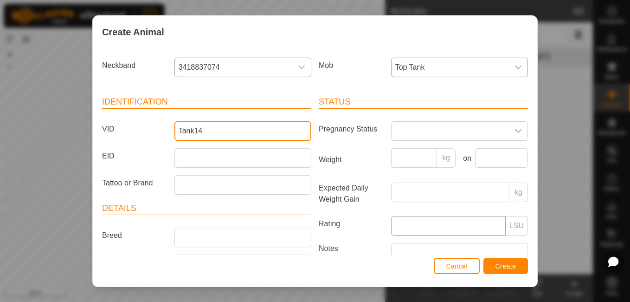
type input "Tank14"
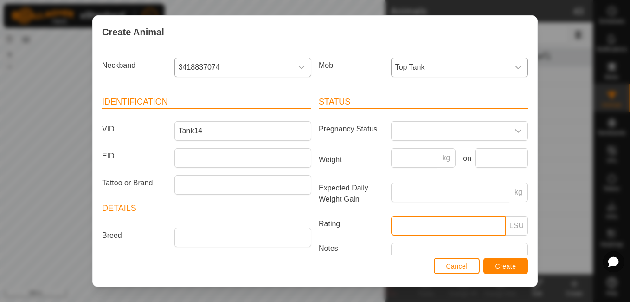
click at [425, 226] on input "Rating" at bounding box center [448, 225] width 115 height 19
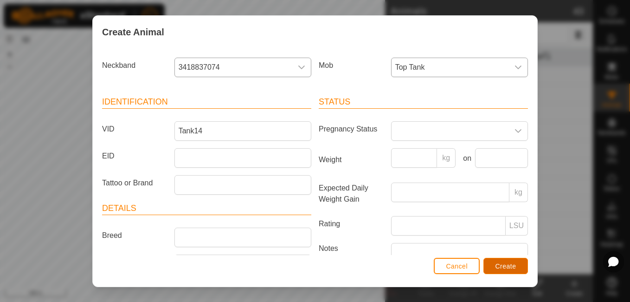
click at [508, 262] on span "Create" at bounding box center [506, 265] width 21 height 7
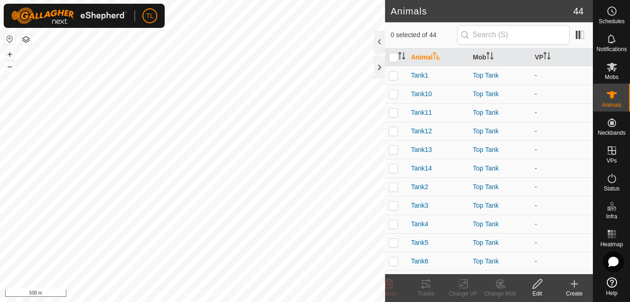
click at [575, 282] on icon at bounding box center [575, 283] width 0 height 6
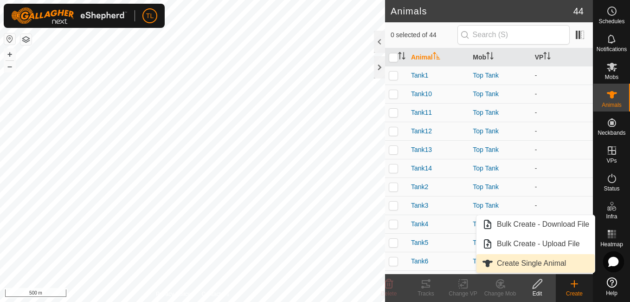
click at [562, 266] on link "Create Single Animal" at bounding box center [536, 263] width 118 height 19
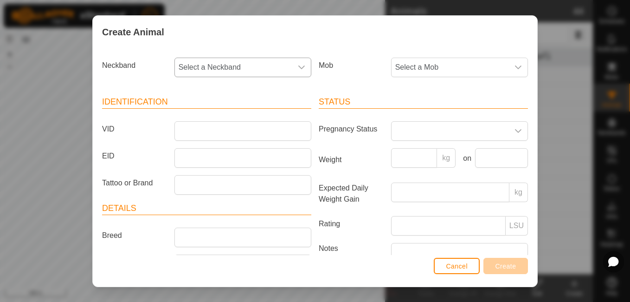
click at [272, 67] on span "Select a Neckband" at bounding box center [233, 67] width 117 height 19
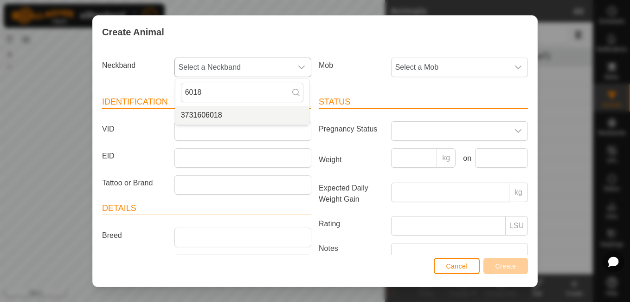
type input "6018"
click at [226, 116] on li "3731606018" at bounding box center [242, 115] width 134 height 19
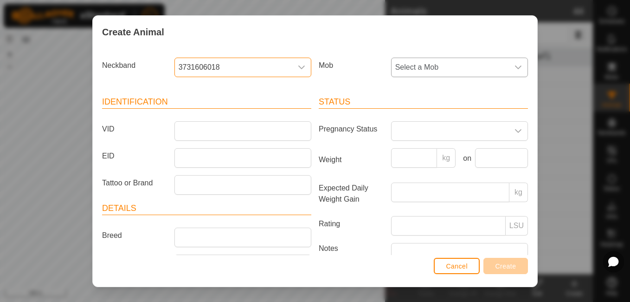
click at [440, 61] on span "Select a Mob" at bounding box center [450, 67] width 117 height 19
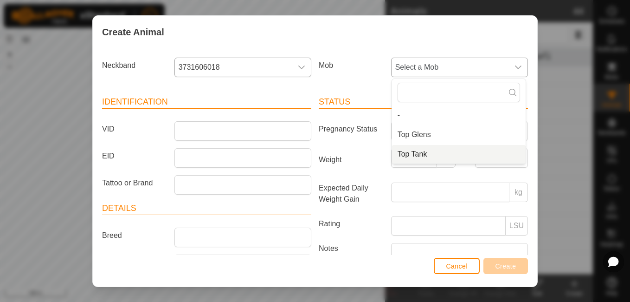
click at [415, 157] on span "Top Tank" at bounding box center [413, 154] width 30 height 11
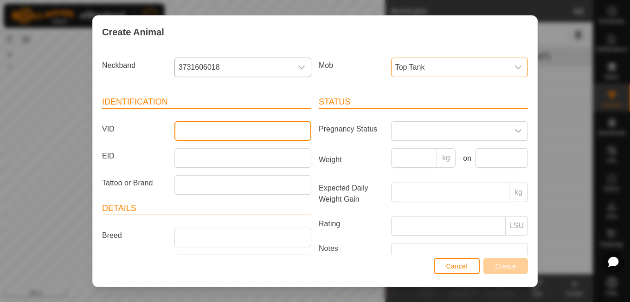
click at [265, 131] on input "VID" at bounding box center [242, 130] width 137 height 19
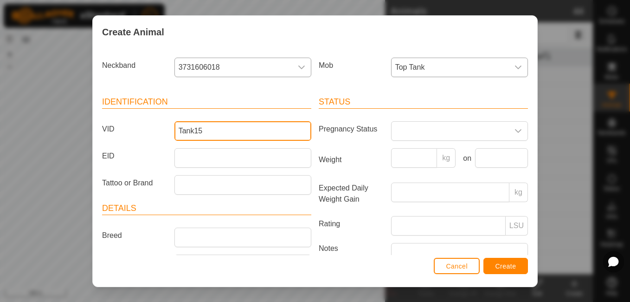
type input "Tank15"
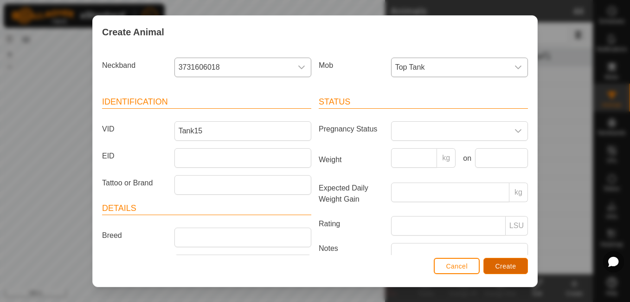
click at [519, 271] on button "Create" at bounding box center [506, 266] width 45 height 16
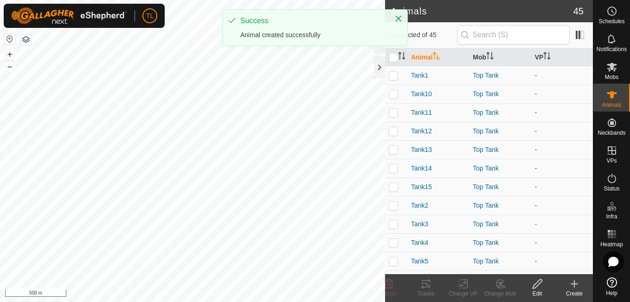
click at [578, 287] on icon at bounding box center [574, 283] width 11 height 11
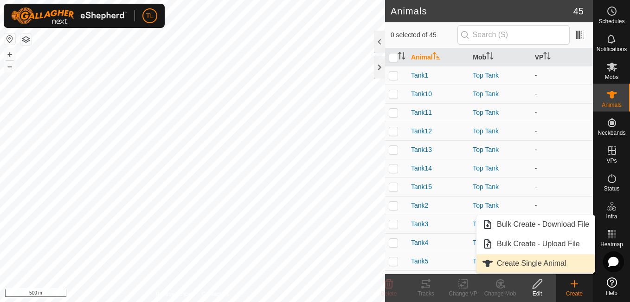
click at [556, 267] on link "Create Single Animal" at bounding box center [536, 263] width 118 height 19
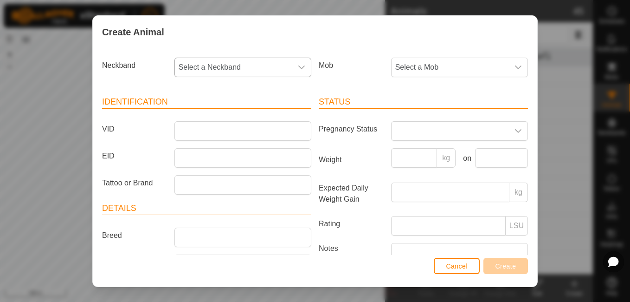
click at [295, 72] on div "dropdown trigger" at bounding box center [301, 67] width 19 height 19
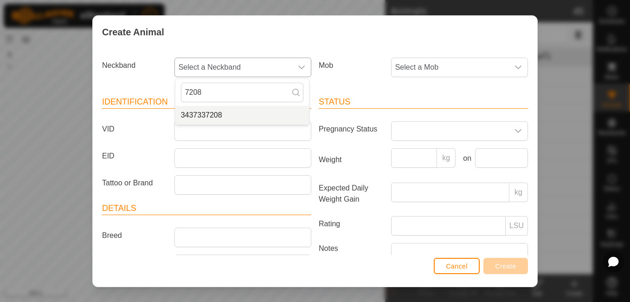
type input "7208"
click at [230, 118] on li "3437337208" at bounding box center [242, 115] width 134 height 19
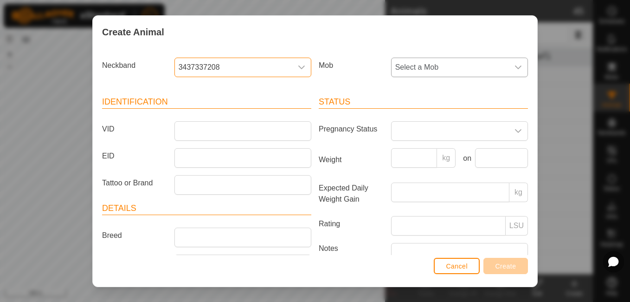
click at [416, 68] on span "Select a Mob" at bounding box center [450, 67] width 117 height 19
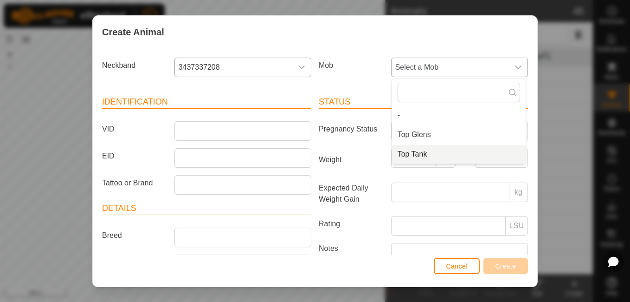
click at [409, 151] on li "Top Tank" at bounding box center [459, 154] width 134 height 19
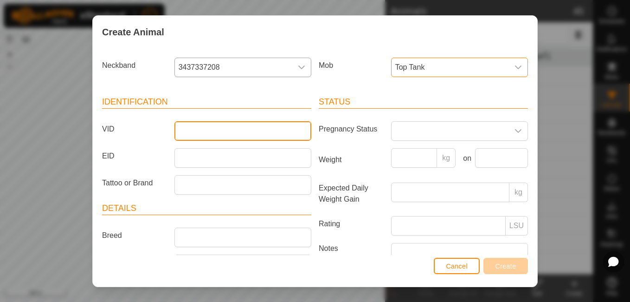
click at [248, 134] on input "VID" at bounding box center [242, 130] width 137 height 19
click at [247, 134] on input "VID" at bounding box center [242, 130] width 137 height 19
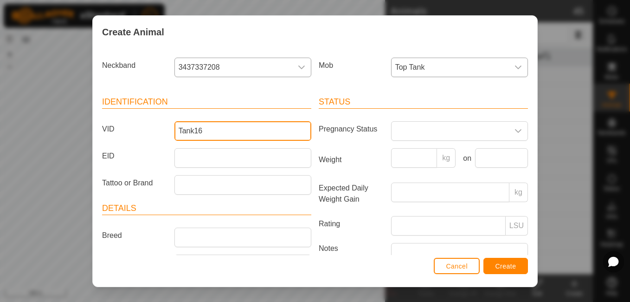
type input "Tank16"
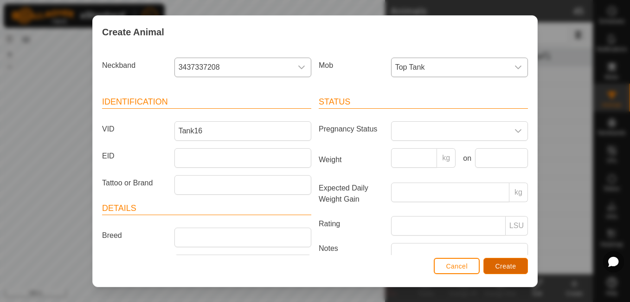
click at [499, 268] on span "Create" at bounding box center [506, 265] width 21 height 7
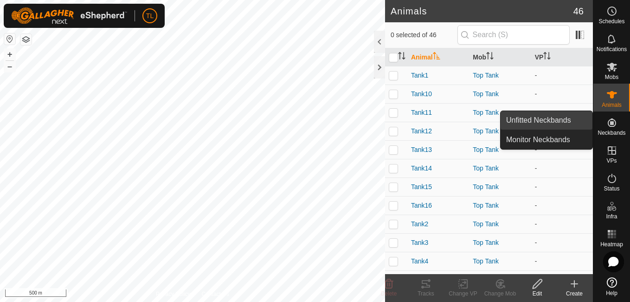
drag, startPoint x: 583, startPoint y: 120, endPoint x: 568, endPoint y: 118, distance: 15.9
click at [568, 118] on link "Unfitted Neckbands" at bounding box center [547, 120] width 92 height 19
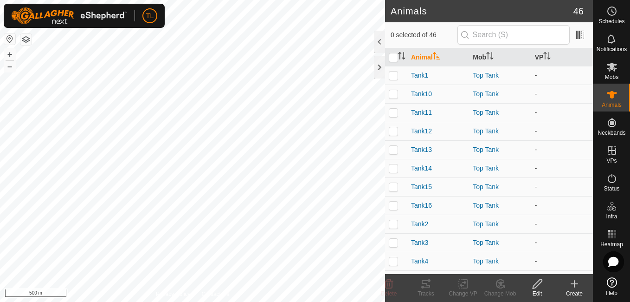
click at [593, 301] on p-menu "Unfitted Neckbands Monitor Neckbands" at bounding box center [593, 302] width 0 height 0
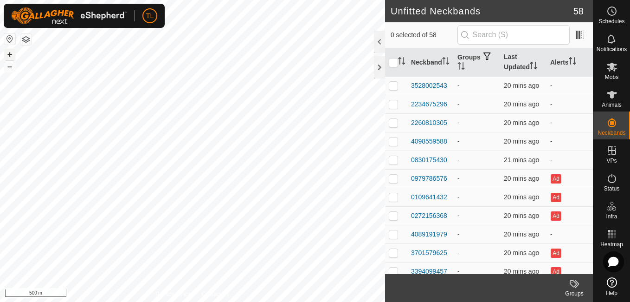
click at [10, 54] on button "+" at bounding box center [9, 54] width 11 height 11
click at [9, 53] on button "+" at bounding box center [9, 54] width 11 height 11
click at [612, 103] on span "Animals" at bounding box center [612, 105] width 20 height 6
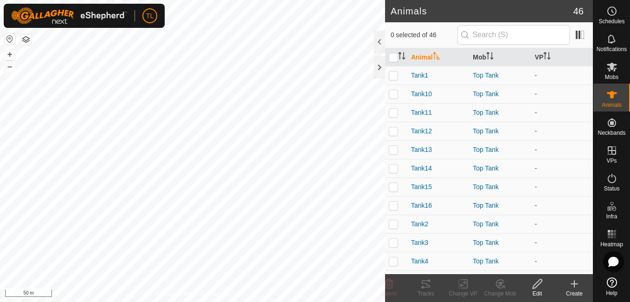
click at [575, 280] on icon at bounding box center [575, 283] width 0 height 6
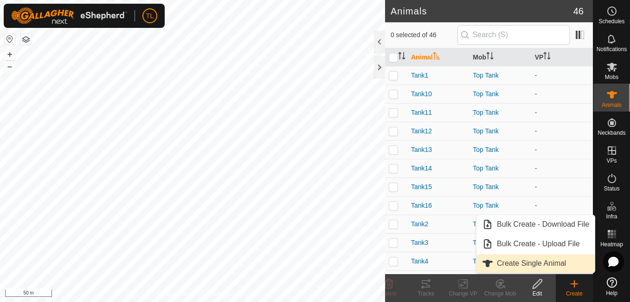
click at [553, 266] on link "Create Single Animal" at bounding box center [536, 263] width 118 height 19
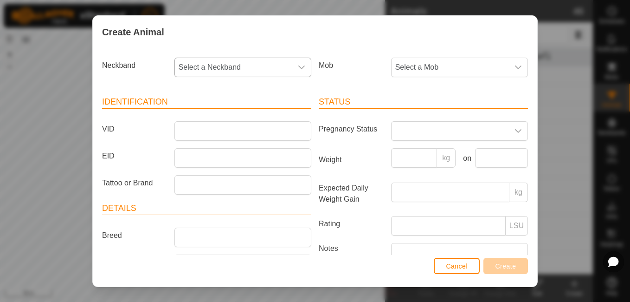
click at [298, 65] on icon "dropdown trigger" at bounding box center [301, 67] width 7 height 7
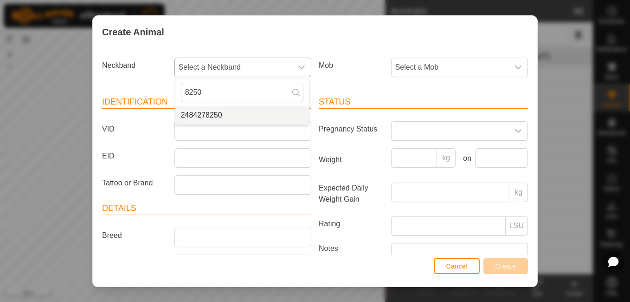
type input "8250"
click at [207, 117] on li "2484278250" at bounding box center [242, 115] width 134 height 19
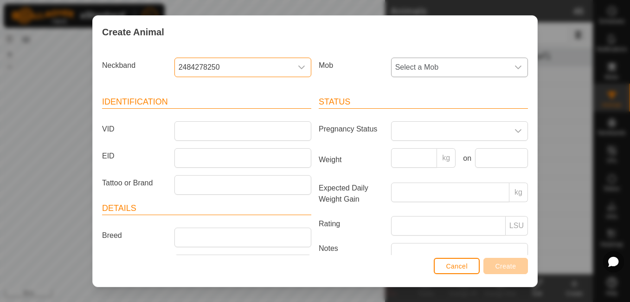
click at [441, 62] on span "Select a Mob" at bounding box center [450, 67] width 117 height 19
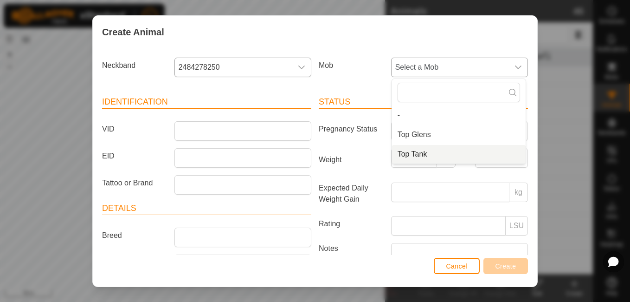
click at [411, 158] on span "Top Tank" at bounding box center [413, 154] width 30 height 11
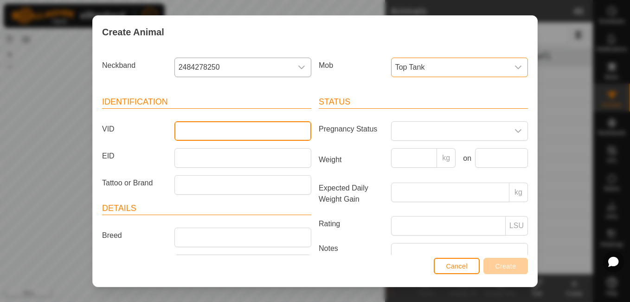
click at [280, 134] on input "VID" at bounding box center [242, 130] width 137 height 19
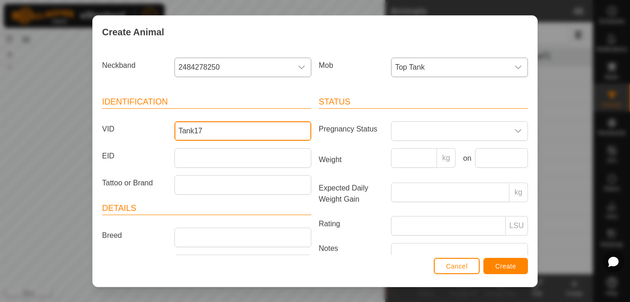
type input "Tank17"
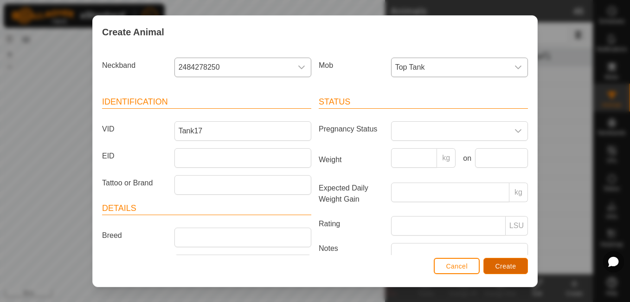
click at [498, 263] on span "Create" at bounding box center [506, 265] width 21 height 7
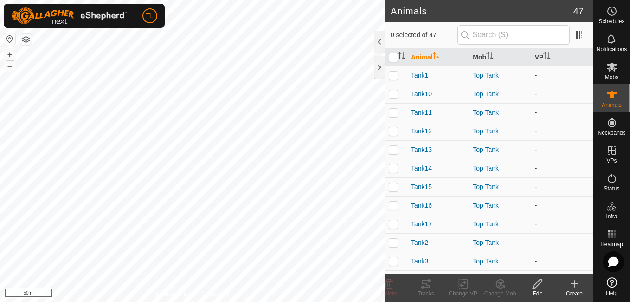
click at [576, 279] on icon at bounding box center [574, 283] width 11 height 11
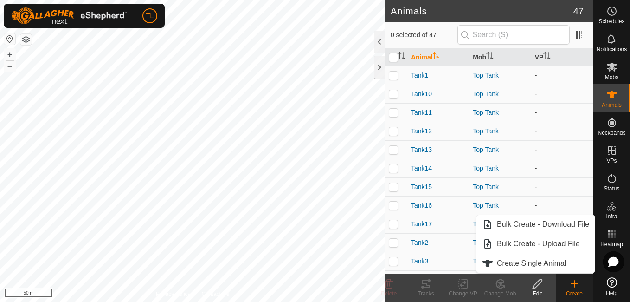
drag, startPoint x: 545, startPoint y: 262, endPoint x: 560, endPoint y: 284, distance: 25.7
click at [560, 284] on create-svg-icon at bounding box center [574, 283] width 37 height 11
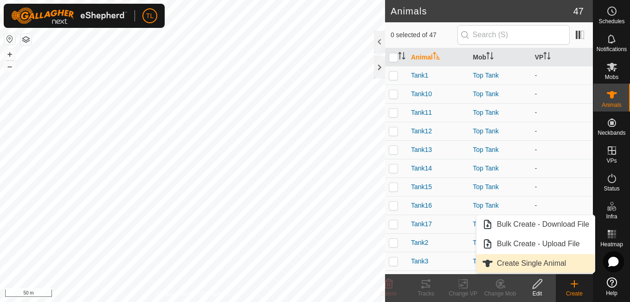
click at [542, 263] on link "Create Single Animal" at bounding box center [536, 263] width 118 height 19
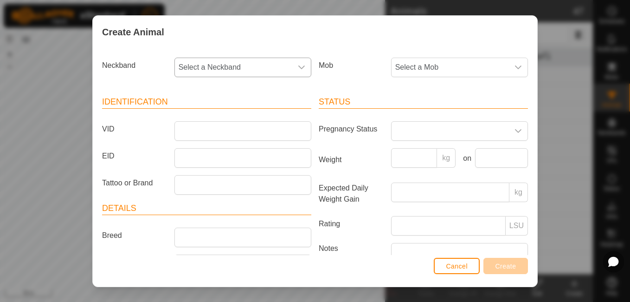
click at [266, 60] on span "Select a Neckband" at bounding box center [233, 67] width 117 height 19
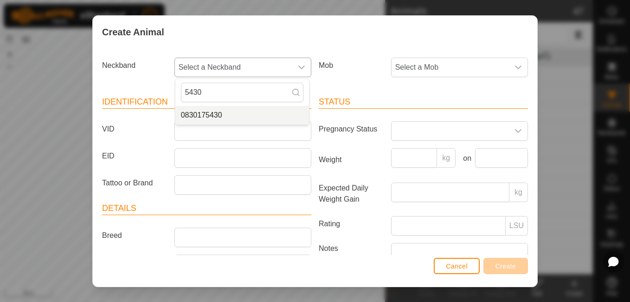
type input "5430"
click at [240, 116] on li "0830175430" at bounding box center [242, 115] width 134 height 19
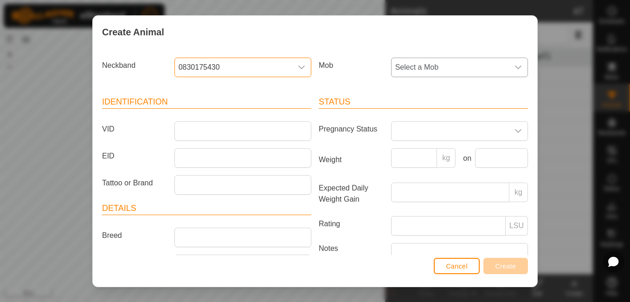
click at [434, 62] on span "Select a Mob" at bounding box center [450, 67] width 117 height 19
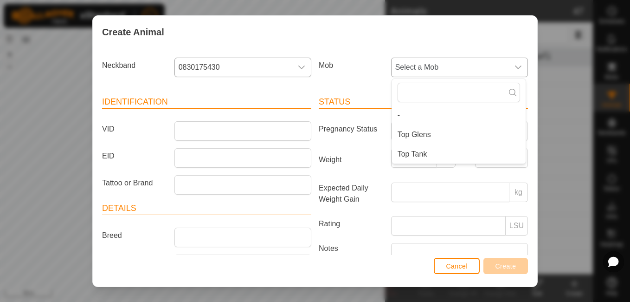
click at [419, 161] on li "Top Tank" at bounding box center [459, 154] width 134 height 19
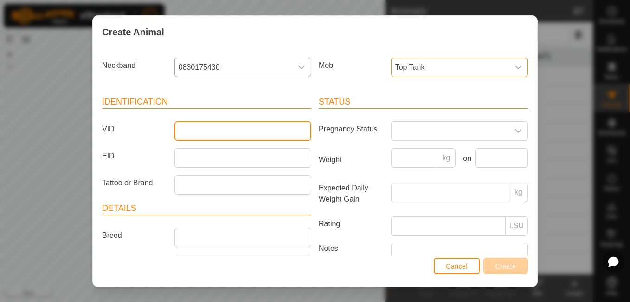
click at [287, 133] on input "VID" at bounding box center [242, 130] width 137 height 19
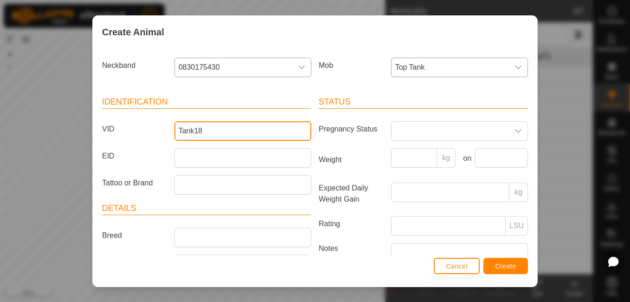
type input "Tank18"
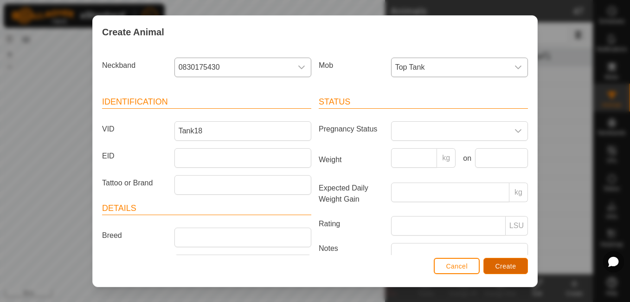
click at [496, 258] on button "Create" at bounding box center [506, 266] width 45 height 16
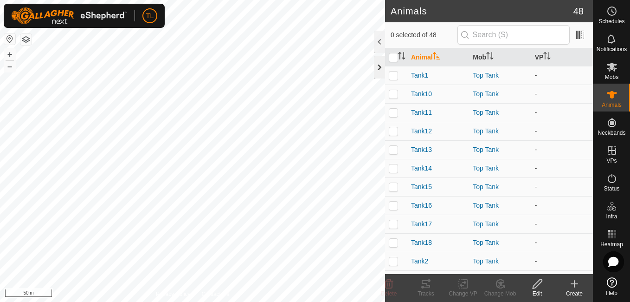
click at [380, 71] on div at bounding box center [379, 67] width 11 height 22
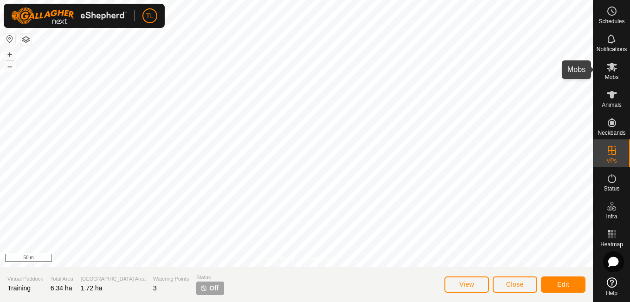
click at [610, 75] on span "Mobs" at bounding box center [611, 77] width 13 height 6
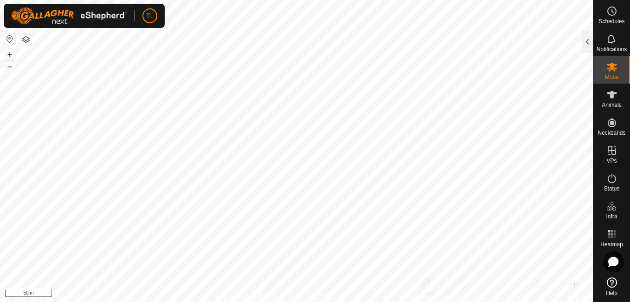
click at [609, 72] on es-mob-svg-icon at bounding box center [612, 66] width 17 height 15
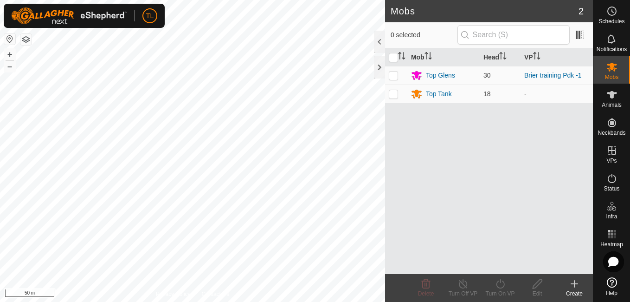
drag, startPoint x: 610, startPoint y: 154, endPoint x: 604, endPoint y: 168, distance: 16.0
click at [604, 168] on div "Status" at bounding box center [612, 181] width 37 height 28
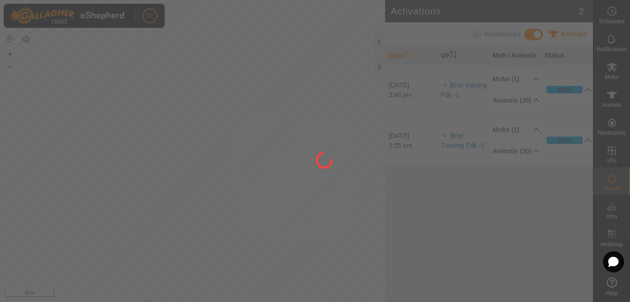
click at [610, 151] on div at bounding box center [315, 151] width 630 height 302
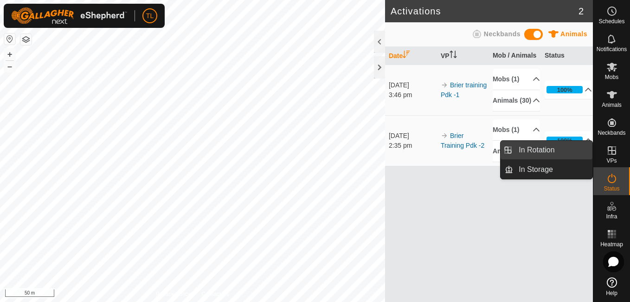
click at [560, 153] on link "In Rotation" at bounding box center [552, 150] width 79 height 19
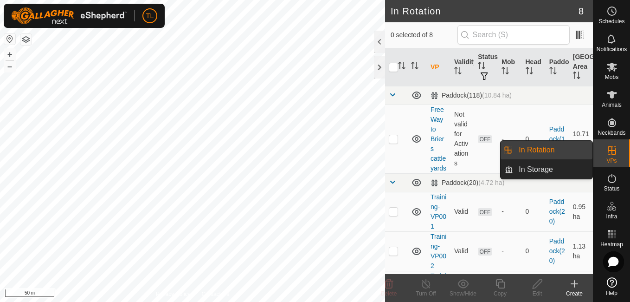
click at [615, 147] on icon at bounding box center [612, 150] width 11 height 11
click at [562, 152] on link "In Rotation" at bounding box center [552, 150] width 79 height 19
click at [552, 168] on span "In Storage" at bounding box center [536, 169] width 34 height 11
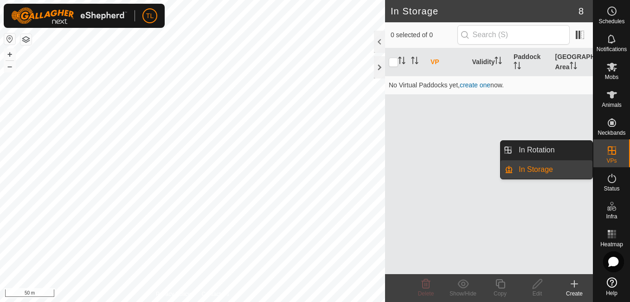
click at [623, 154] on div "VPs" at bounding box center [612, 153] width 37 height 28
click at [555, 148] on span "In Rotation" at bounding box center [537, 149] width 36 height 11
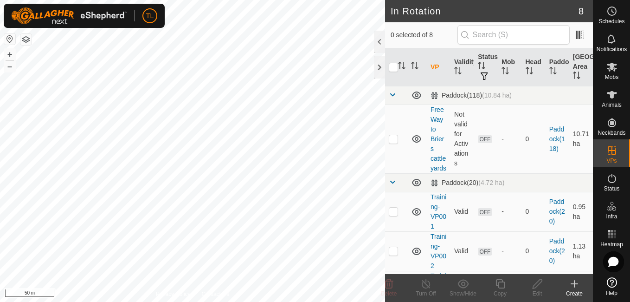
checkbox input "true"
drag, startPoint x: 519, startPoint y: 190, endPoint x: 519, endPoint y: 180, distance: 10.2
click at [522, 173] on td "0" at bounding box center [534, 138] width 24 height 69
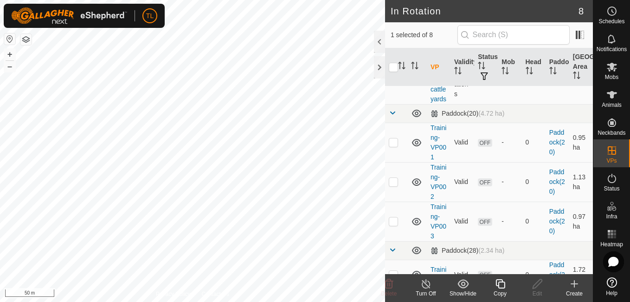
scroll to position [77, 0]
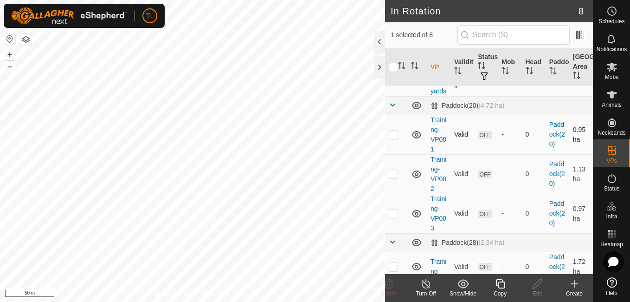
click at [414, 138] on icon at bounding box center [416, 134] width 9 height 7
click at [418, 140] on icon at bounding box center [416, 134] width 11 height 11
click at [415, 140] on icon at bounding box center [416, 134] width 11 height 11
click at [391, 138] on p-checkbox at bounding box center [393, 133] width 9 height 7
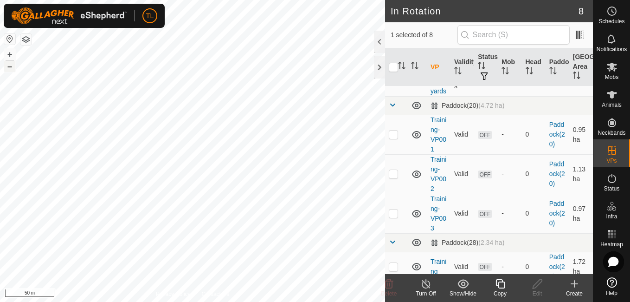
click at [5, 68] on button "–" at bounding box center [9, 66] width 11 height 11
click at [6, 55] on button "+" at bounding box center [9, 54] width 11 height 11
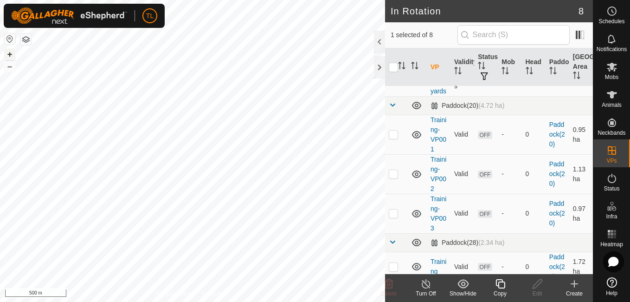
click at [6, 55] on button "+" at bounding box center [9, 54] width 11 height 11
click at [12, 53] on button "+" at bounding box center [9, 54] width 11 height 11
click at [197, 301] on html "TL Schedules Notifications Mobs Animals Neckbands VPs Status Infra Heatmap Help…" at bounding box center [315, 151] width 630 height 302
checkbox input "true"
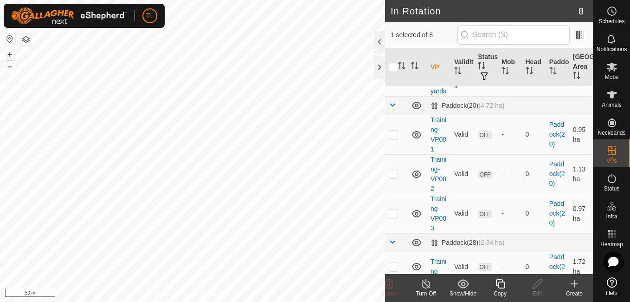
checkbox input "false"
checkbox input "true"
checkbox input "false"
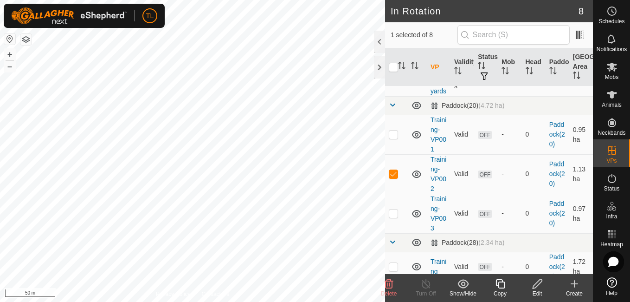
checkbox input "true"
checkbox input "false"
checkbox input "true"
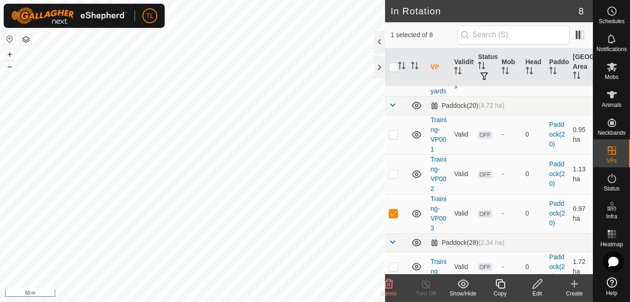
checkbox input "false"
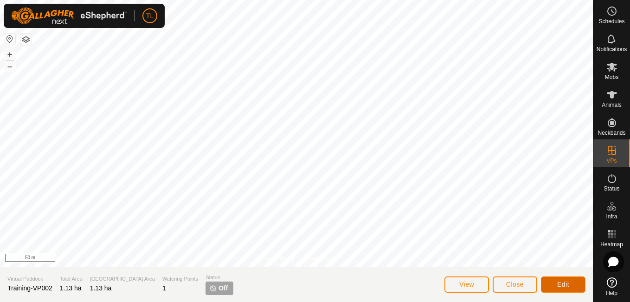
click at [581, 291] on button "Edit" at bounding box center [563, 284] width 45 height 16
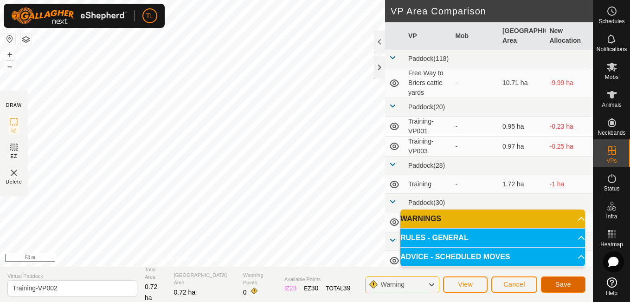
click at [548, 284] on button "Save" at bounding box center [563, 284] width 45 height 16
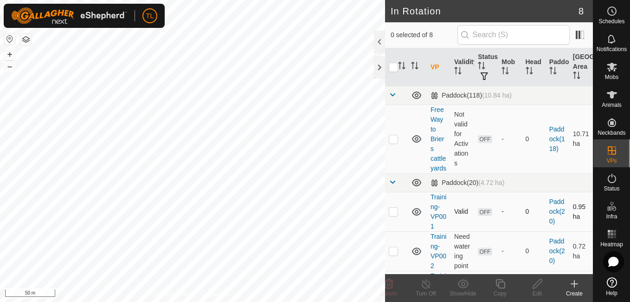
checkbox input "true"
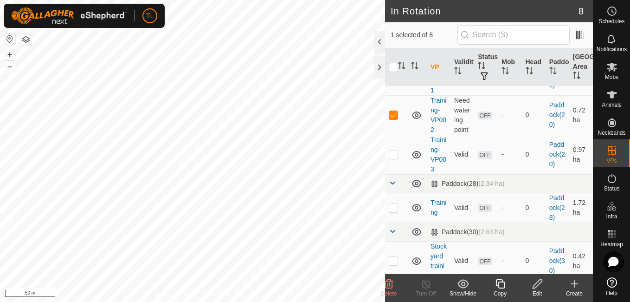
scroll to position [142, 0]
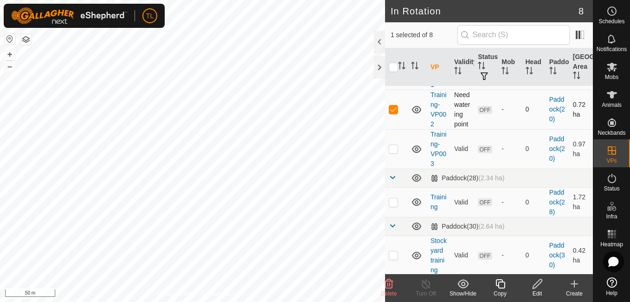
click at [485, 114] on span "OFF" at bounding box center [485, 110] width 14 height 8
click at [436, 129] on td "Training-VP002" at bounding box center [439, 109] width 24 height 39
click at [440, 121] on link "Training-VP002" at bounding box center [439, 109] width 16 height 37
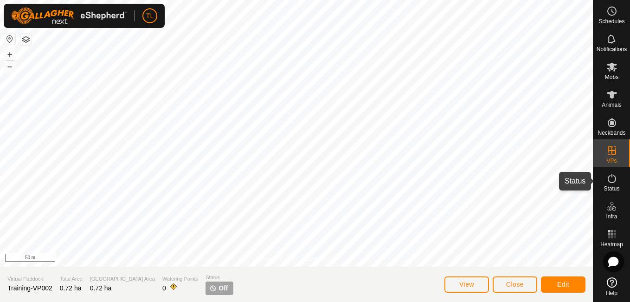
click at [613, 177] on icon at bounding box center [612, 178] width 11 height 11
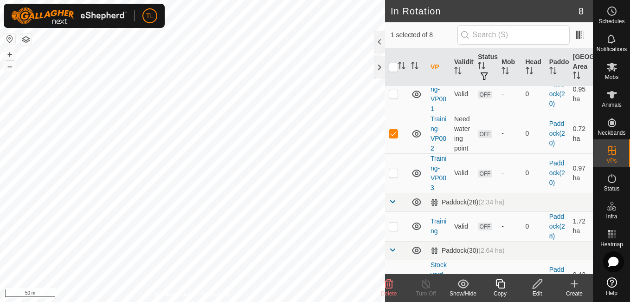
scroll to position [149, 0]
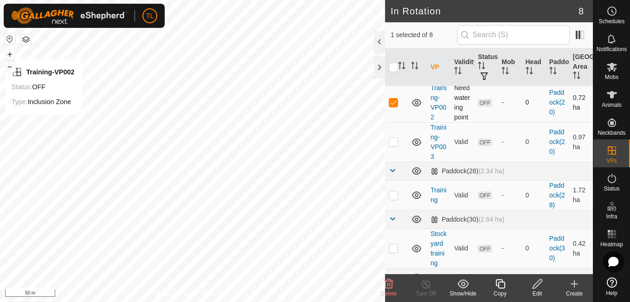
checkbox input "true"
checkbox input "false"
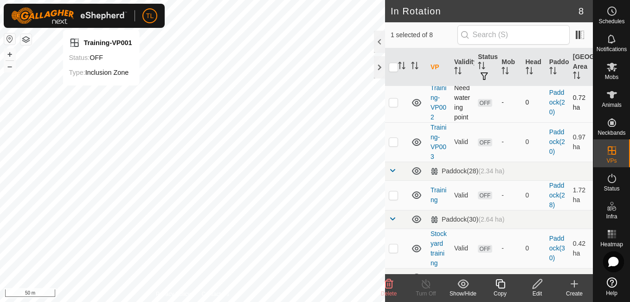
checkbox input "false"
checkbox input "true"
click at [459, 282] on icon at bounding box center [463, 283] width 11 height 9
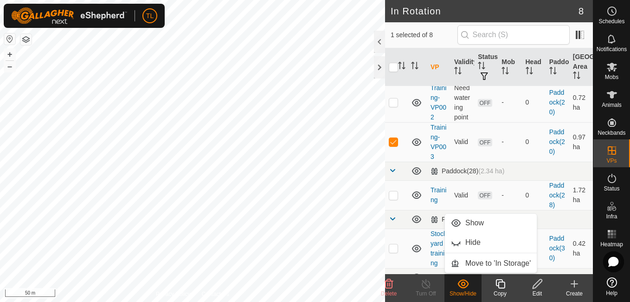
click at [459, 282] on icon at bounding box center [463, 283] width 11 height 9
click at [470, 283] on show-hide-svg-icon at bounding box center [463, 283] width 37 height 11
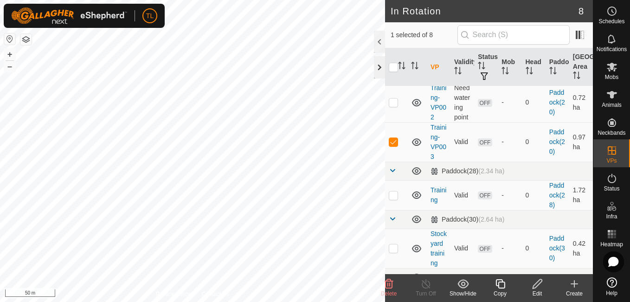
click at [378, 66] on div at bounding box center [379, 67] width 11 height 22
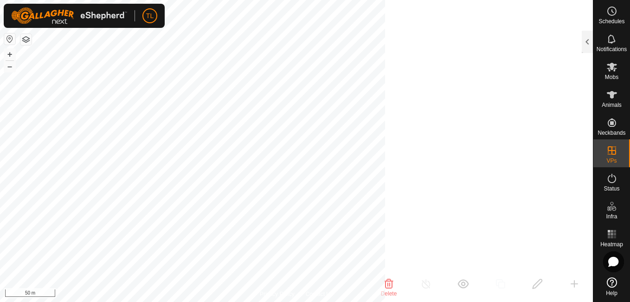
scroll to position [525, 0]
click at [615, 76] on span "Mobs" at bounding box center [611, 77] width 13 height 6
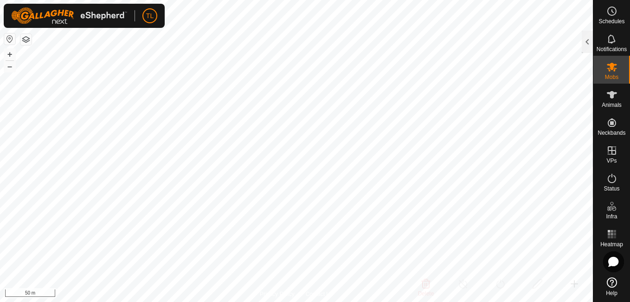
click at [616, 73] on es-mob-svg-icon at bounding box center [612, 66] width 17 height 15
click at [612, 63] on icon at bounding box center [612, 67] width 10 height 9
drag, startPoint x: 612, startPoint y: 63, endPoint x: 610, endPoint y: 74, distance: 11.2
click at [610, 74] on span "Mobs" at bounding box center [611, 77] width 13 height 6
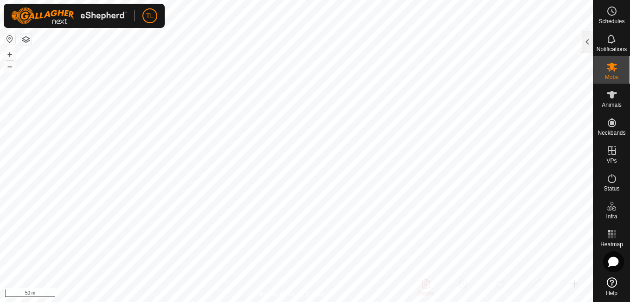
click at [610, 83] on div "Mobs" at bounding box center [612, 70] width 37 height 28
click at [611, 97] on icon at bounding box center [612, 94] width 10 height 7
drag, startPoint x: 610, startPoint y: 83, endPoint x: 610, endPoint y: 97, distance: 14.4
click at [610, 97] on icon at bounding box center [612, 94] width 10 height 7
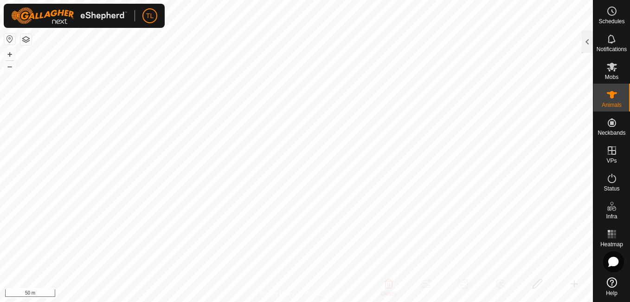
click at [610, 97] on icon at bounding box center [612, 94] width 10 height 7
click at [609, 123] on es-menu-bar "Schedules Notifications Mobs Animals Neckbands VPs Status Infra Heatmap Help" at bounding box center [611, 151] width 37 height 302
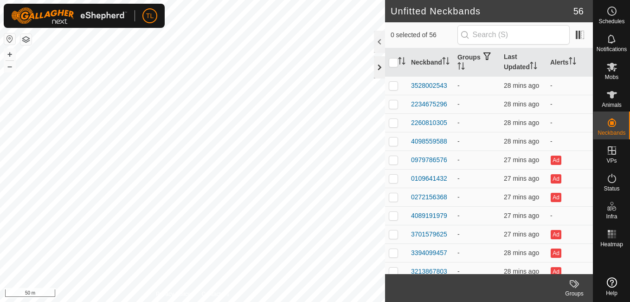
click at [379, 68] on div at bounding box center [379, 67] width 11 height 22
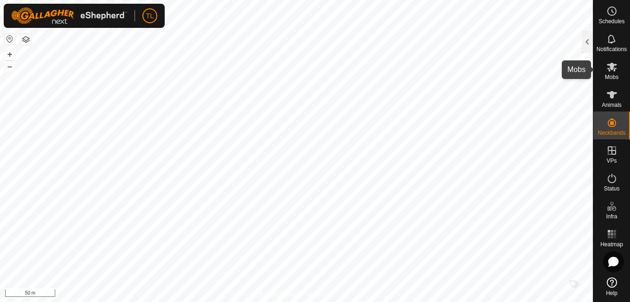
click at [610, 74] on span "Mobs" at bounding box center [611, 77] width 13 height 6
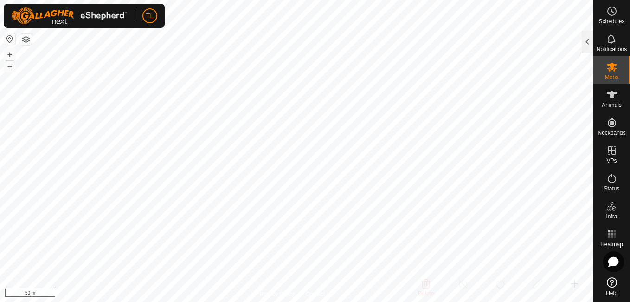
click at [610, 74] on span "Mobs" at bounding box center [611, 77] width 13 height 6
click at [607, 69] on icon at bounding box center [612, 67] width 10 height 9
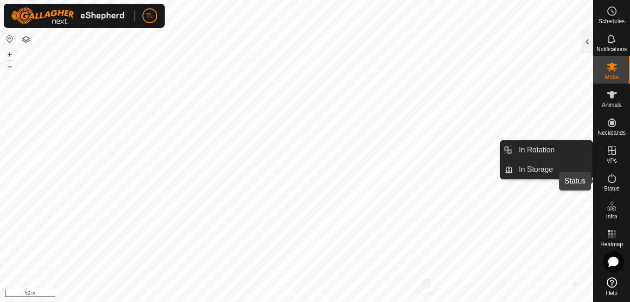
click at [612, 179] on icon at bounding box center [612, 178] width 11 height 11
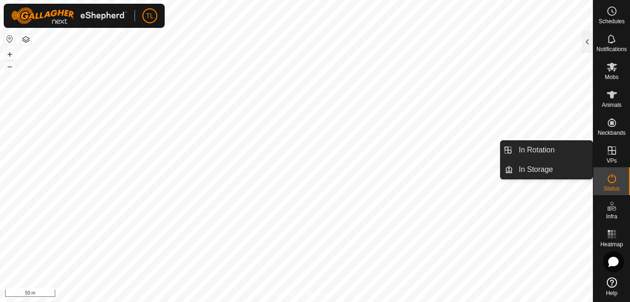
click at [611, 153] on icon at bounding box center [612, 150] width 11 height 11
click at [610, 152] on icon at bounding box center [612, 150] width 11 height 11
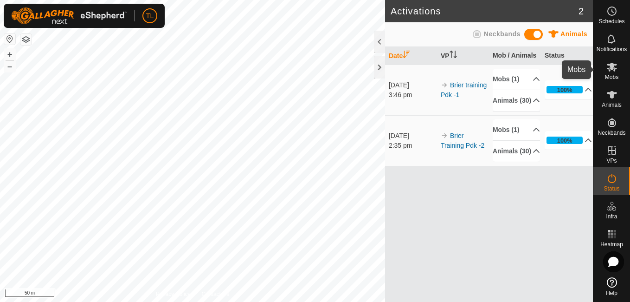
click at [616, 70] on icon at bounding box center [612, 66] width 11 height 11
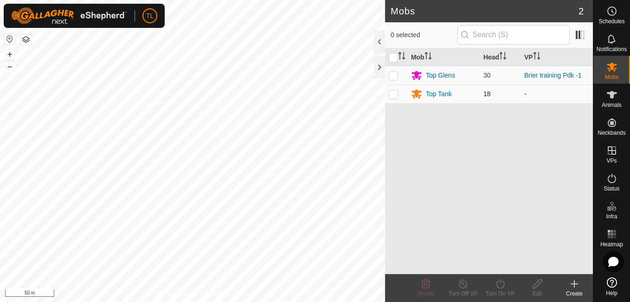
click at [396, 95] on p-checkbox at bounding box center [393, 93] width 9 height 7
checkbox input "true"
click at [504, 285] on icon at bounding box center [500, 283] width 8 height 9
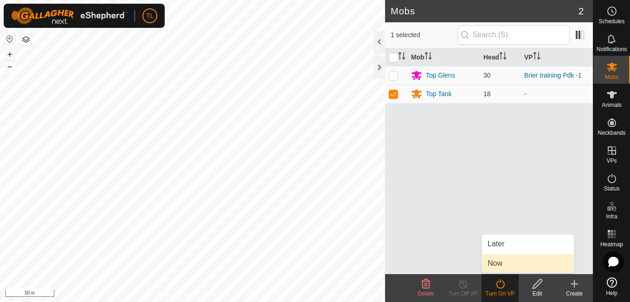
click at [504, 256] on link "Now" at bounding box center [528, 263] width 92 height 19
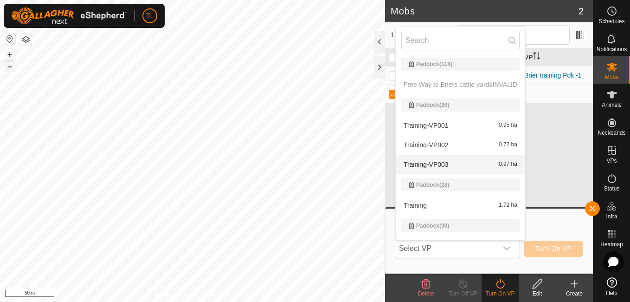
click at [10, 65] on button "–" at bounding box center [9, 66] width 11 height 11
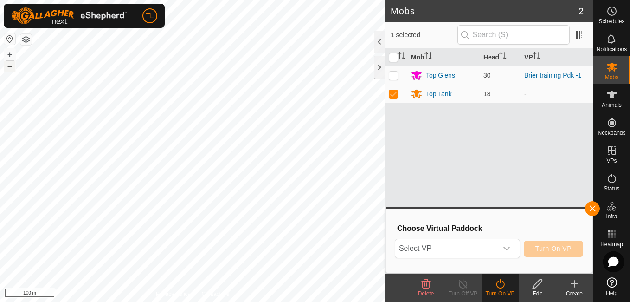
click at [10, 65] on button "–" at bounding box center [9, 66] width 11 height 11
click at [516, 250] on div "dropdown trigger" at bounding box center [506, 248] width 19 height 19
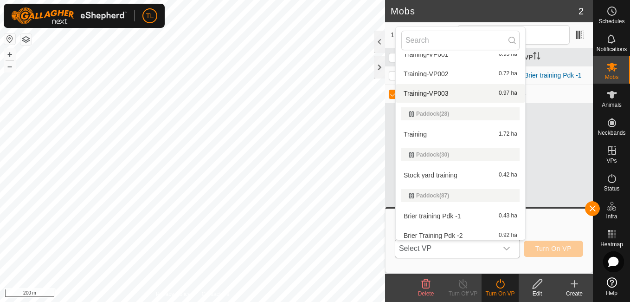
scroll to position [76, 0]
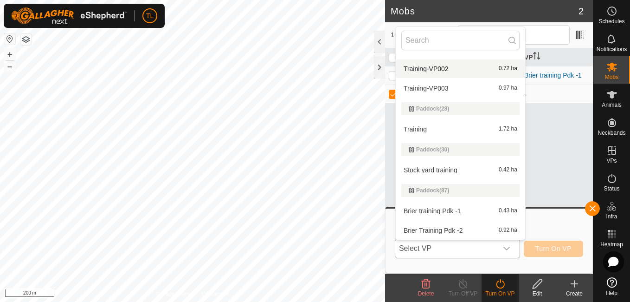
click at [437, 68] on span "Training-VP002" at bounding box center [426, 68] width 45 height 6
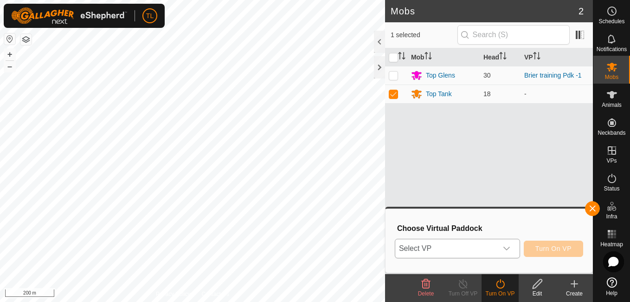
click at [437, 100] on span "Training-VP002" at bounding box center [426, 102] width 45 height 5
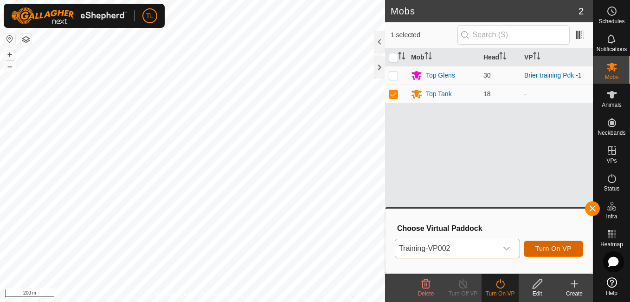
click at [537, 247] on span "Turn On VP" at bounding box center [554, 248] width 36 height 7
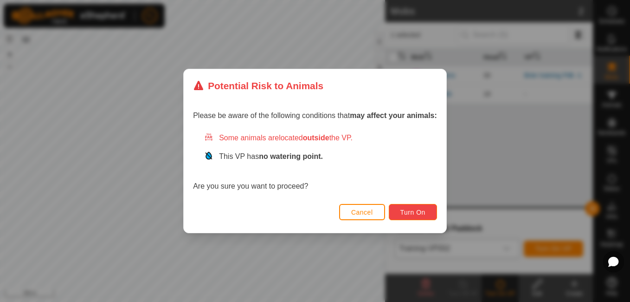
click at [396, 217] on button "Turn On" at bounding box center [413, 212] width 48 height 16
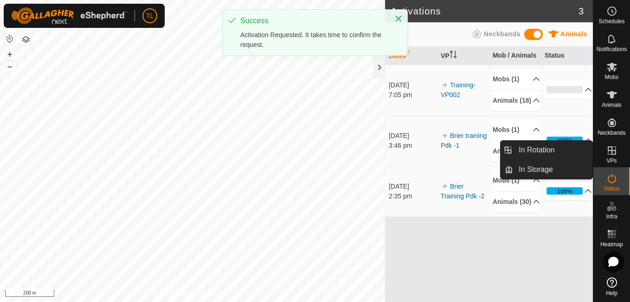
click at [615, 158] on span "VPs" at bounding box center [612, 161] width 10 height 6
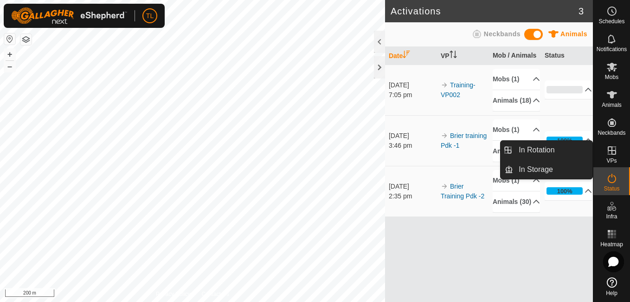
click at [614, 153] on icon at bounding box center [612, 150] width 11 height 11
click at [549, 150] on span "In Rotation" at bounding box center [537, 149] width 36 height 11
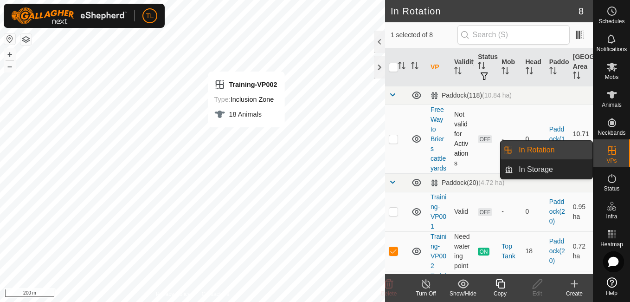
checkbox input "false"
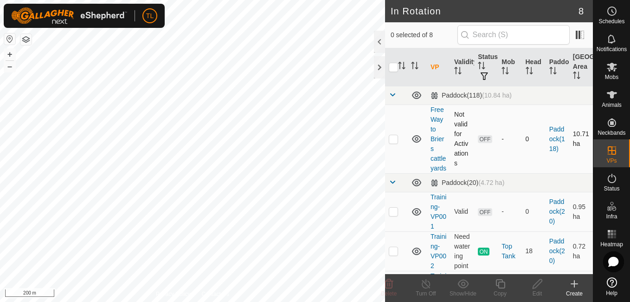
checkbox input "true"
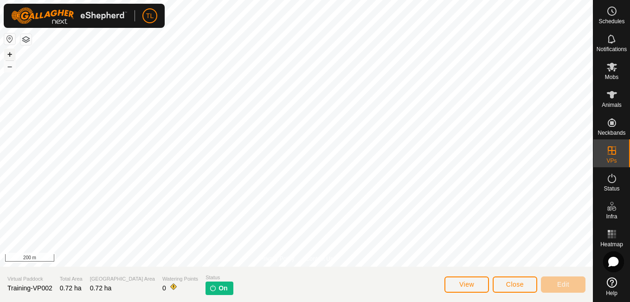
click at [7, 53] on button "+" at bounding box center [9, 54] width 11 height 11
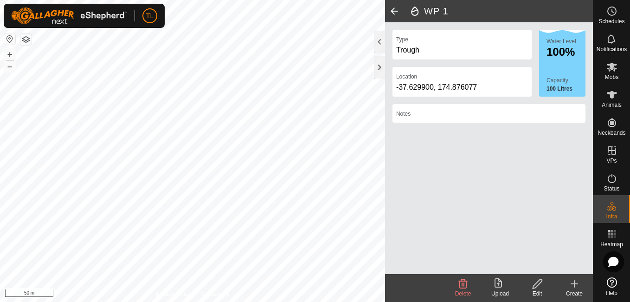
click at [496, 244] on div "Type Trough Location -37.629900, 174.876077 Water Level 100% Capacity 100 Litre…" at bounding box center [489, 148] width 208 height 252
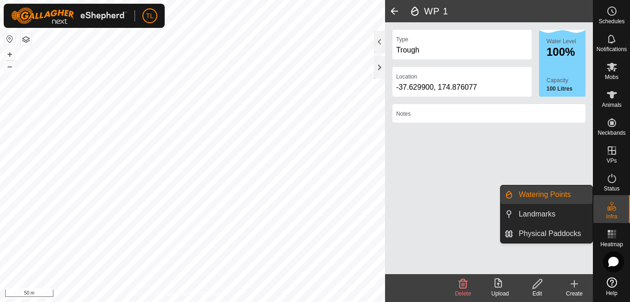
click at [565, 192] on span "Watering Points" at bounding box center [545, 194] width 52 height 11
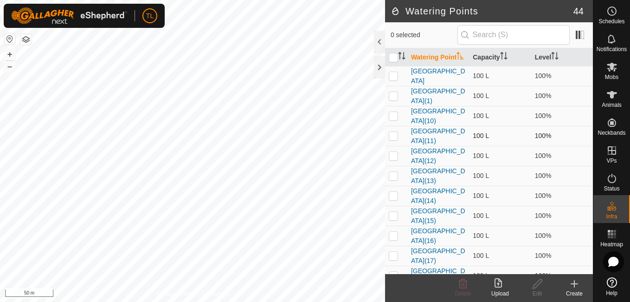
checkbox input "true"
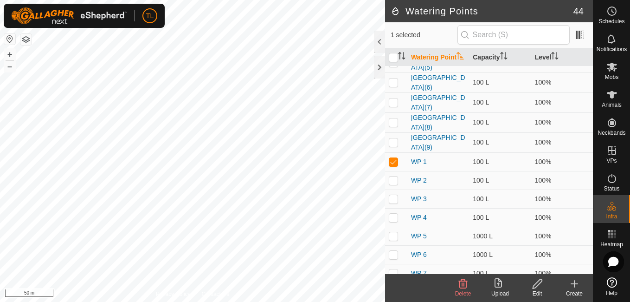
scroll to position [671, 0]
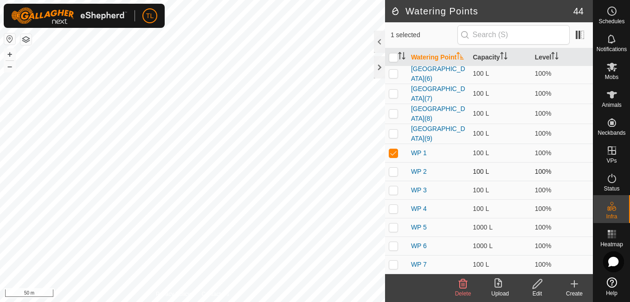
click at [446, 174] on td "WP 2" at bounding box center [438, 171] width 62 height 19
click at [539, 285] on icon at bounding box center [538, 283] width 12 height 11
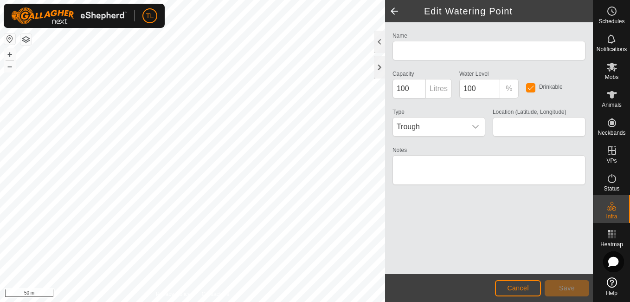
type input "WP 1"
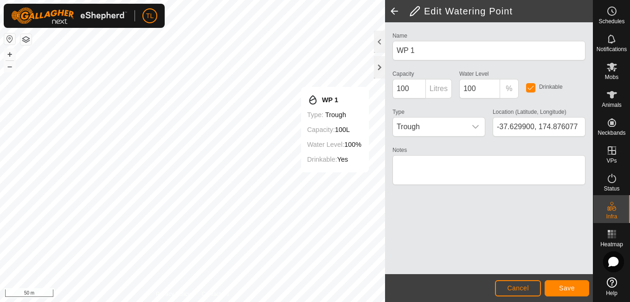
type input "-37.630575, 174.876099"
click at [511, 232] on div "Name WP 1 Capacity 100 Litres Water Level 100 % Drinkable Type Trough Location …" at bounding box center [489, 148] width 208 height 252
click at [560, 280] on button "Save" at bounding box center [567, 288] width 45 height 16
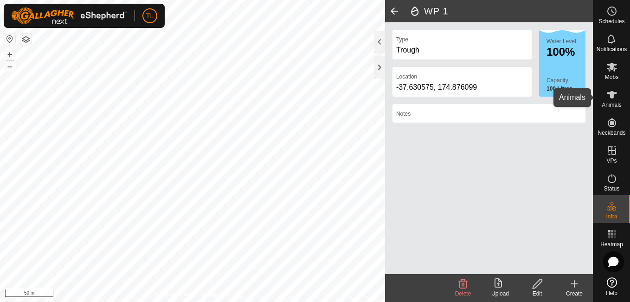
click at [612, 90] on icon at bounding box center [612, 94] width 11 height 11
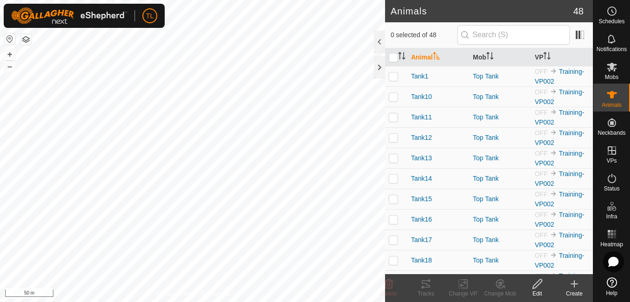
drag, startPoint x: 612, startPoint y: 90, endPoint x: 609, endPoint y: 80, distance: 10.7
drag, startPoint x: 609, startPoint y: 80, endPoint x: 609, endPoint y: 71, distance: 9.3
drag, startPoint x: 609, startPoint y: 71, endPoint x: 607, endPoint y: 65, distance: 5.9
click at [607, 65] on icon at bounding box center [612, 66] width 11 height 11
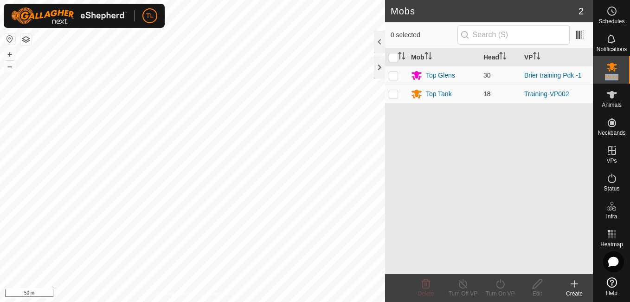
click at [397, 90] on p-checkbox at bounding box center [393, 93] width 9 height 7
checkbox input "true"
click at [499, 285] on icon at bounding box center [501, 283] width 12 height 11
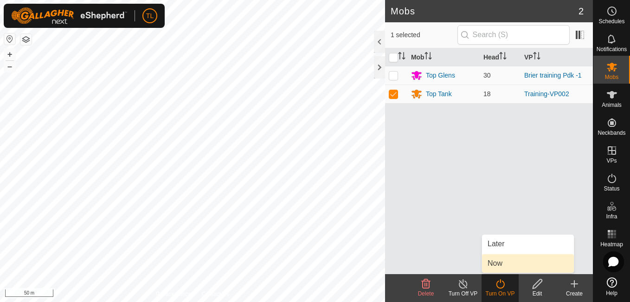
click at [500, 254] on link "Now" at bounding box center [528, 263] width 92 height 19
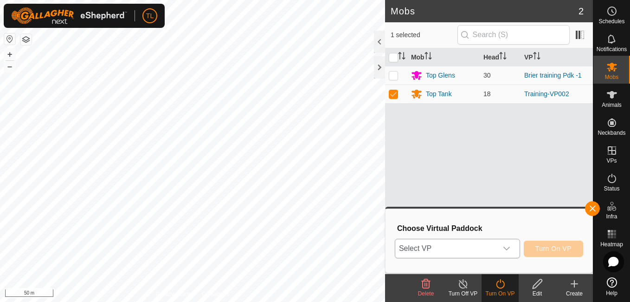
click at [507, 250] on icon "dropdown trigger" at bounding box center [506, 248] width 7 height 7
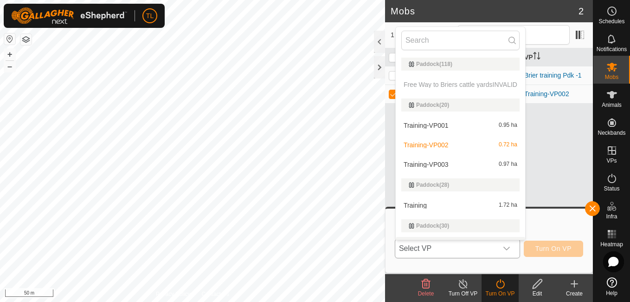
scroll to position [16, 0]
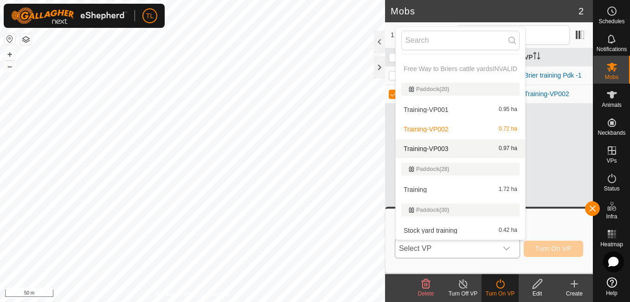
click at [460, 149] on li "Training-VP003 0.97 ha" at bounding box center [460, 148] width 129 height 19
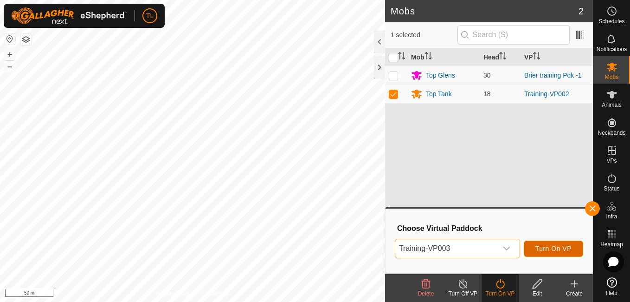
click at [535, 245] on button "Turn On VP" at bounding box center [553, 248] width 59 height 16
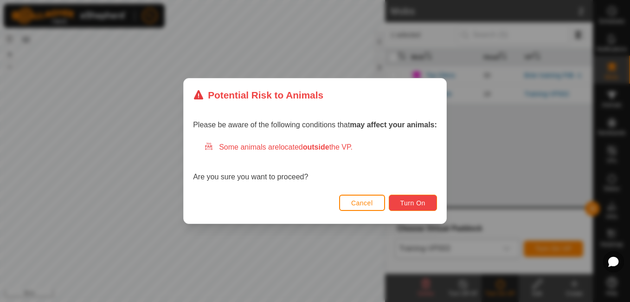
click at [399, 198] on button "Turn On" at bounding box center [413, 202] width 48 height 16
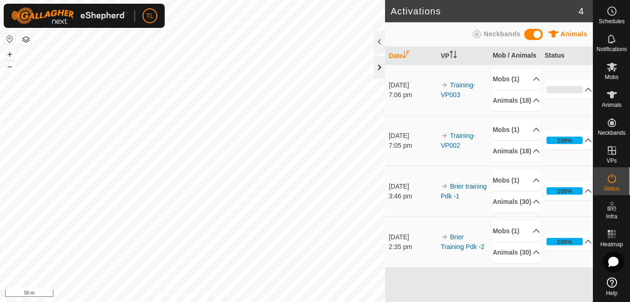
click at [380, 65] on div at bounding box center [379, 67] width 11 height 22
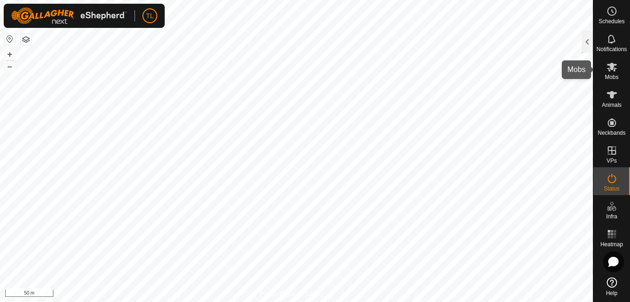
click at [611, 77] on span "Mobs" at bounding box center [611, 77] width 13 height 6
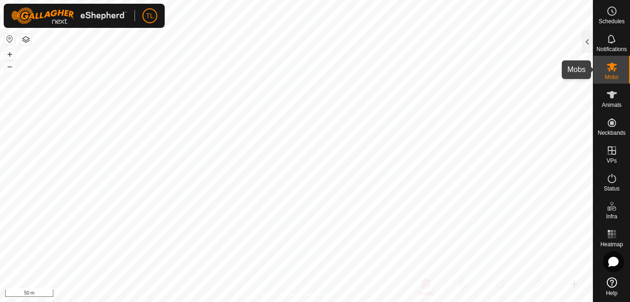
click at [609, 71] on icon at bounding box center [612, 66] width 11 height 11
drag, startPoint x: 609, startPoint y: 71, endPoint x: 604, endPoint y: 68, distance: 6.1
click at [604, 68] on es-mob-svg-icon at bounding box center [612, 66] width 17 height 15
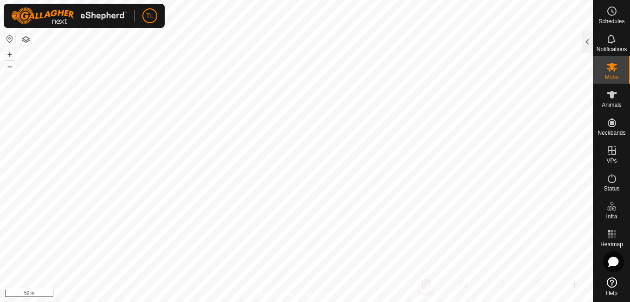
click at [604, 68] on es-mob-svg-icon at bounding box center [612, 66] width 17 height 15
click at [607, 77] on span "Mobs" at bounding box center [611, 77] width 13 height 6
click at [610, 93] on icon at bounding box center [612, 94] width 10 height 7
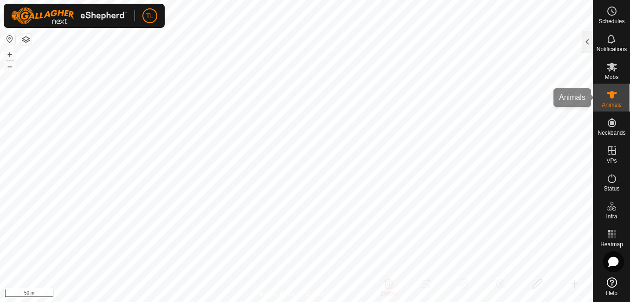
click at [610, 93] on icon at bounding box center [612, 94] width 10 height 7
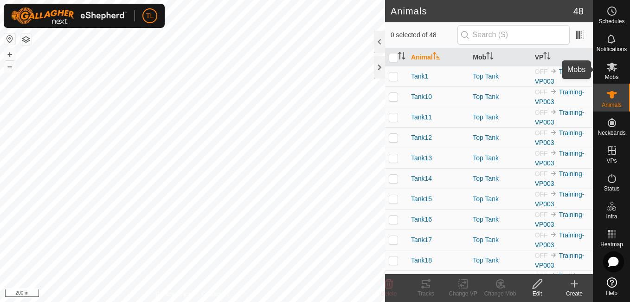
click at [616, 62] on icon at bounding box center [612, 66] width 11 height 11
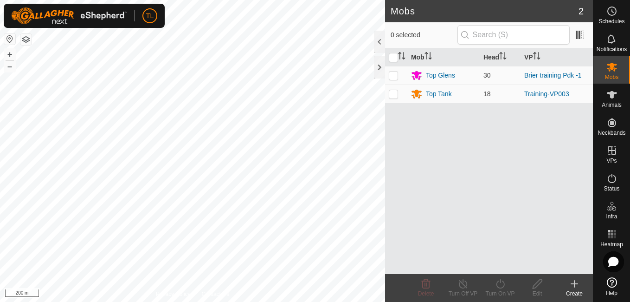
click at [613, 65] on icon at bounding box center [612, 67] width 10 height 9
click at [558, 96] on link "Training-VP003" at bounding box center [546, 93] width 45 height 7
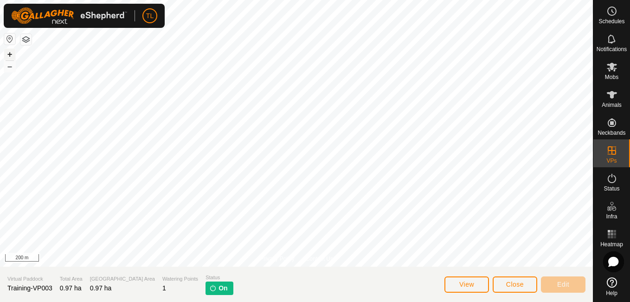
click at [10, 58] on button "+" at bounding box center [9, 54] width 11 height 11
click at [224, 0] on html "TL Schedules Notifications Mobs Animals Neckbands VPs Status Infra Heatmap Help…" at bounding box center [315, 151] width 630 height 302
click at [123, 0] on html "TL Schedules Notifications Mobs Animals Neckbands VPs Status Infra Heatmap Help…" at bounding box center [315, 151] width 630 height 302
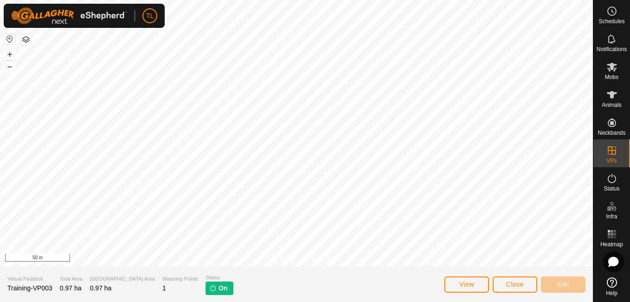
click at [28, 34] on button "button" at bounding box center [25, 39] width 11 height 11
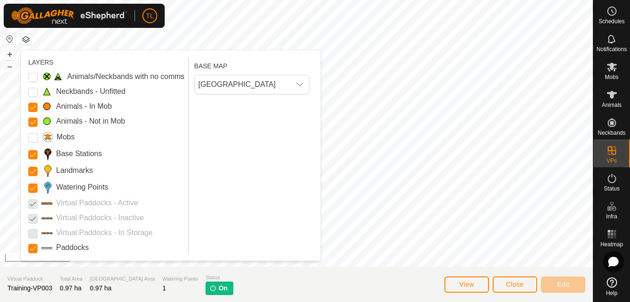
drag, startPoint x: 161, startPoint y: 152, endPoint x: 163, endPoint y: 131, distance: 21.5
click at [163, 131] on div "Animals/Neckbands with no comms Neckbands - Unfitted Animals - In Mob Animals -…" at bounding box center [106, 162] width 156 height 182
drag, startPoint x: 38, startPoint y: 237, endPoint x: 40, endPoint y: 224, distance: 13.6
click at [40, 224] on div "Animals/Neckbands with no comms Neckbands - Unfitted Animals - In Mob Animals -…" at bounding box center [106, 162] width 156 height 182
click at [158, 181] on div "Watering Points" at bounding box center [106, 187] width 156 height 13
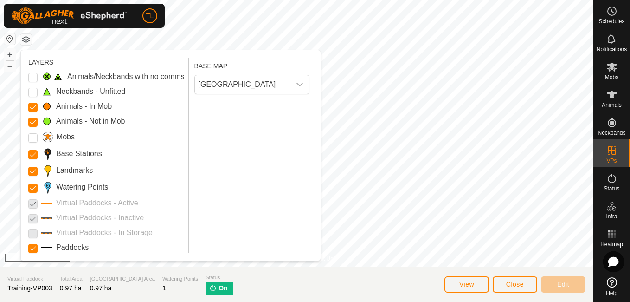
click at [34, 220] on p-checkbox at bounding box center [32, 217] width 9 height 11
click at [472, 284] on span "View" at bounding box center [466, 283] width 15 height 7
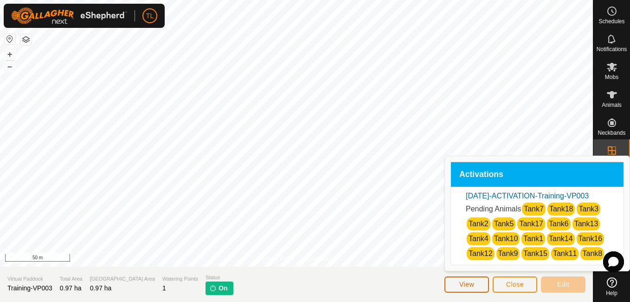
click at [471, 284] on span "View" at bounding box center [466, 283] width 15 height 7
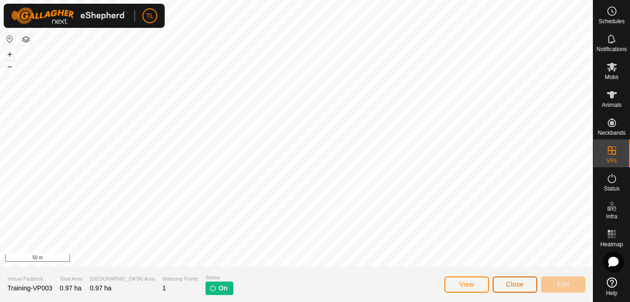
click at [530, 287] on button "Close" at bounding box center [515, 284] width 45 height 16
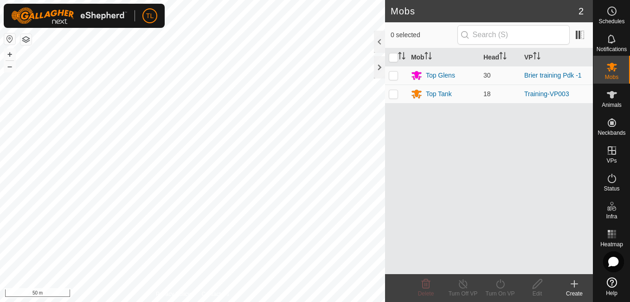
click at [292, 0] on html "TL Schedules Notifications Mobs Animals Neckbands VPs Status Infra Heatmap Help…" at bounding box center [315, 151] width 630 height 302
click at [346, 301] on html "TL Schedules Notifications Mobs Animals Neckbands VPs Status Infra Heatmap Help…" at bounding box center [315, 151] width 630 height 302
click at [396, 301] on html "TL Schedules Notifications Mobs Animals Neckbands VPs Status Infra Heatmap Help…" at bounding box center [315, 151] width 630 height 302
click at [7, 65] on button "–" at bounding box center [9, 66] width 11 height 11
click at [439, 77] on div "Top Glens" at bounding box center [440, 76] width 29 height 10
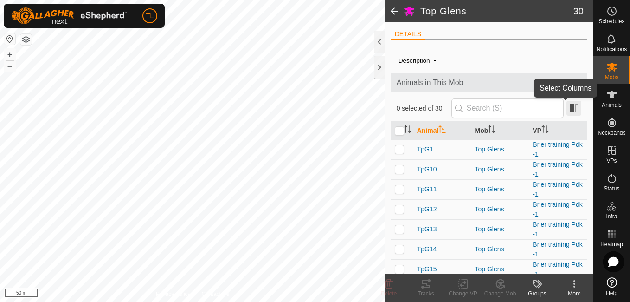
click at [567, 112] on span at bounding box center [574, 108] width 15 height 15
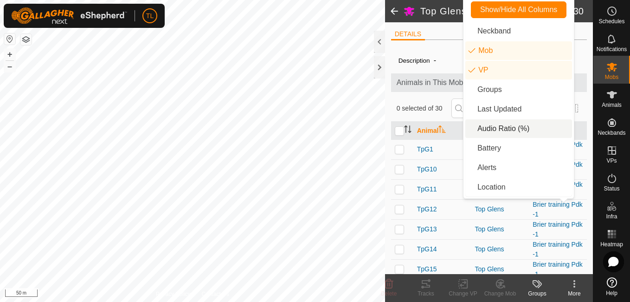
click at [494, 132] on li "Audio Ratio (%)" at bounding box center [518, 128] width 107 height 19
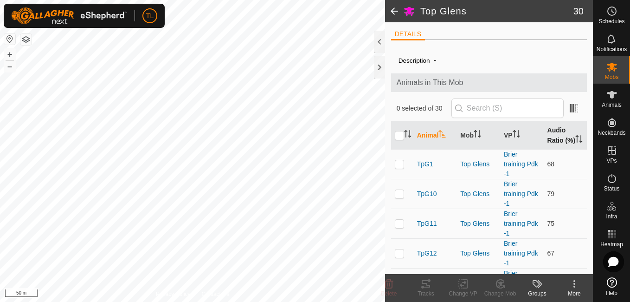
click at [575, 139] on icon "Activate to sort" at bounding box center [578, 138] width 7 height 7
click at [378, 57] on div at bounding box center [379, 67] width 11 height 22
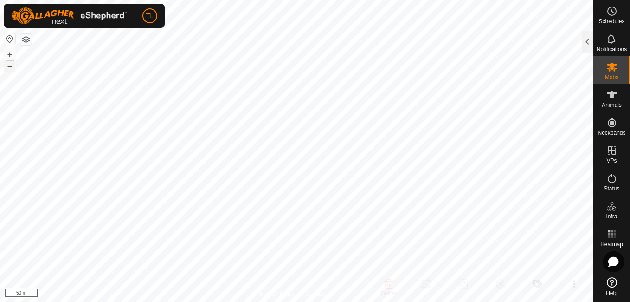
click at [8, 66] on button "–" at bounding box center [9, 66] width 11 height 11
